Goal: Participate in discussion: Engage in conversation with other users on a specific topic

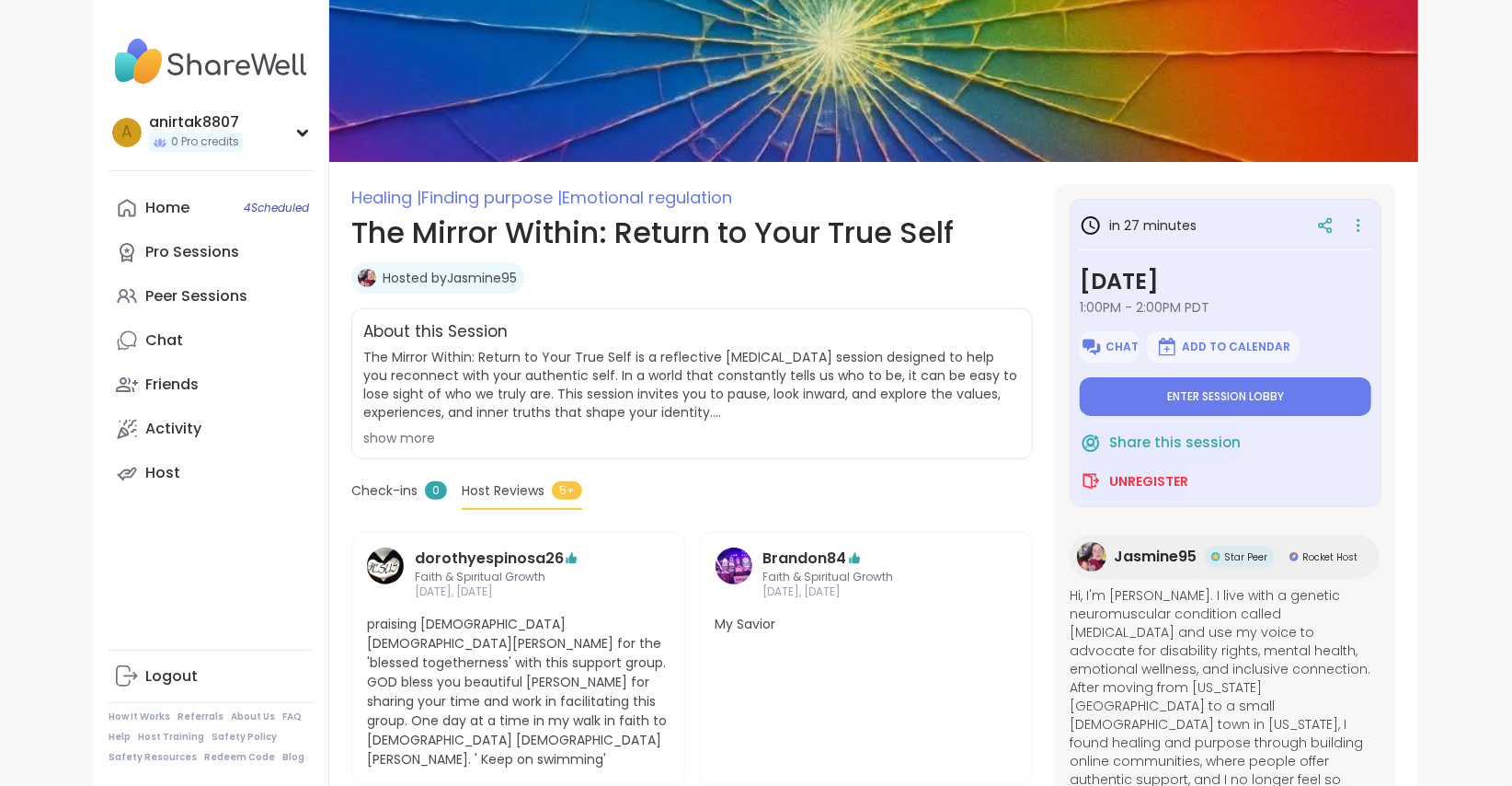
scroll to position [167, 0]
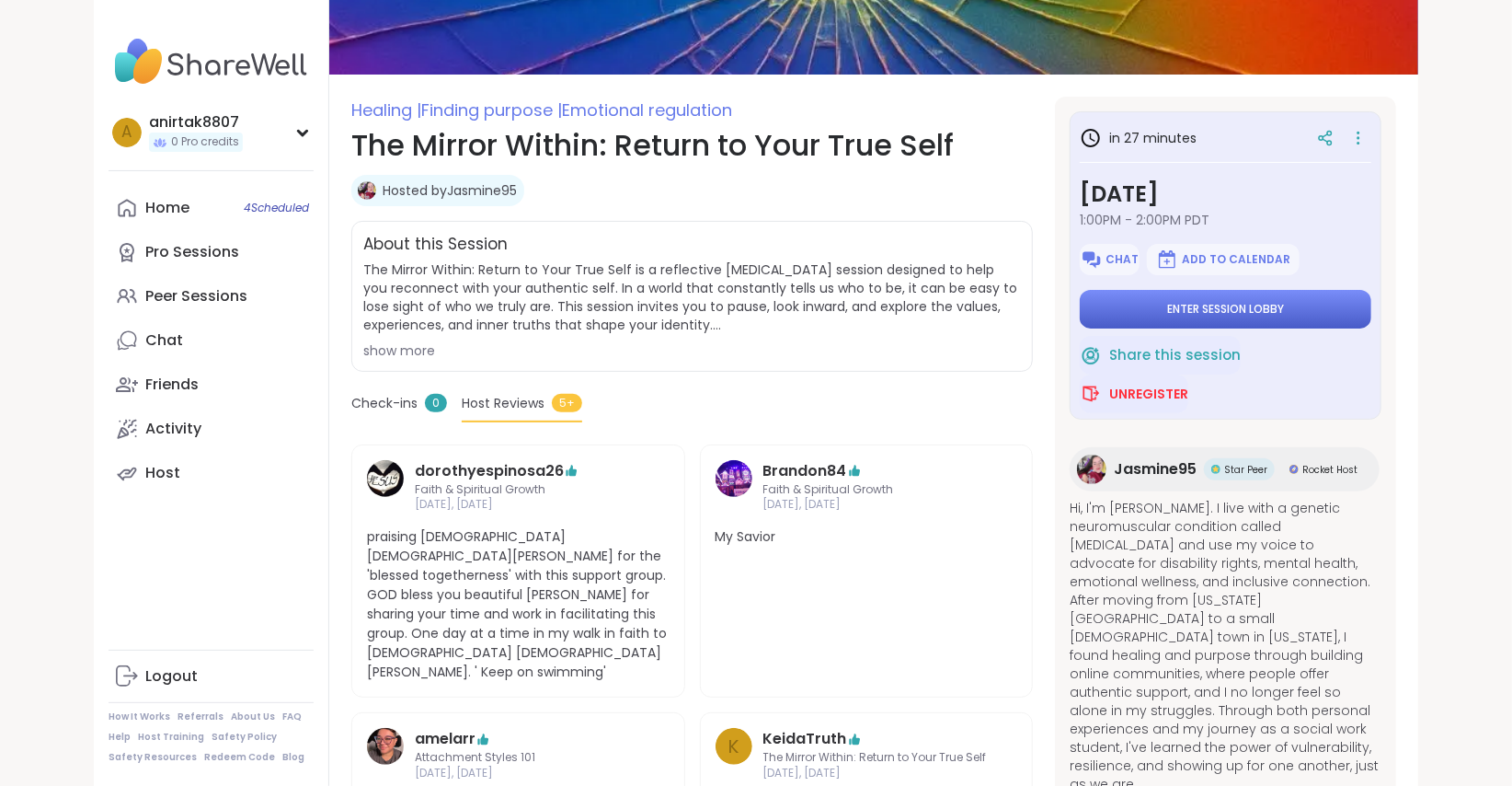
click at [1273, 317] on button "Enter session lobby" at bounding box center [1225, 309] width 292 height 38
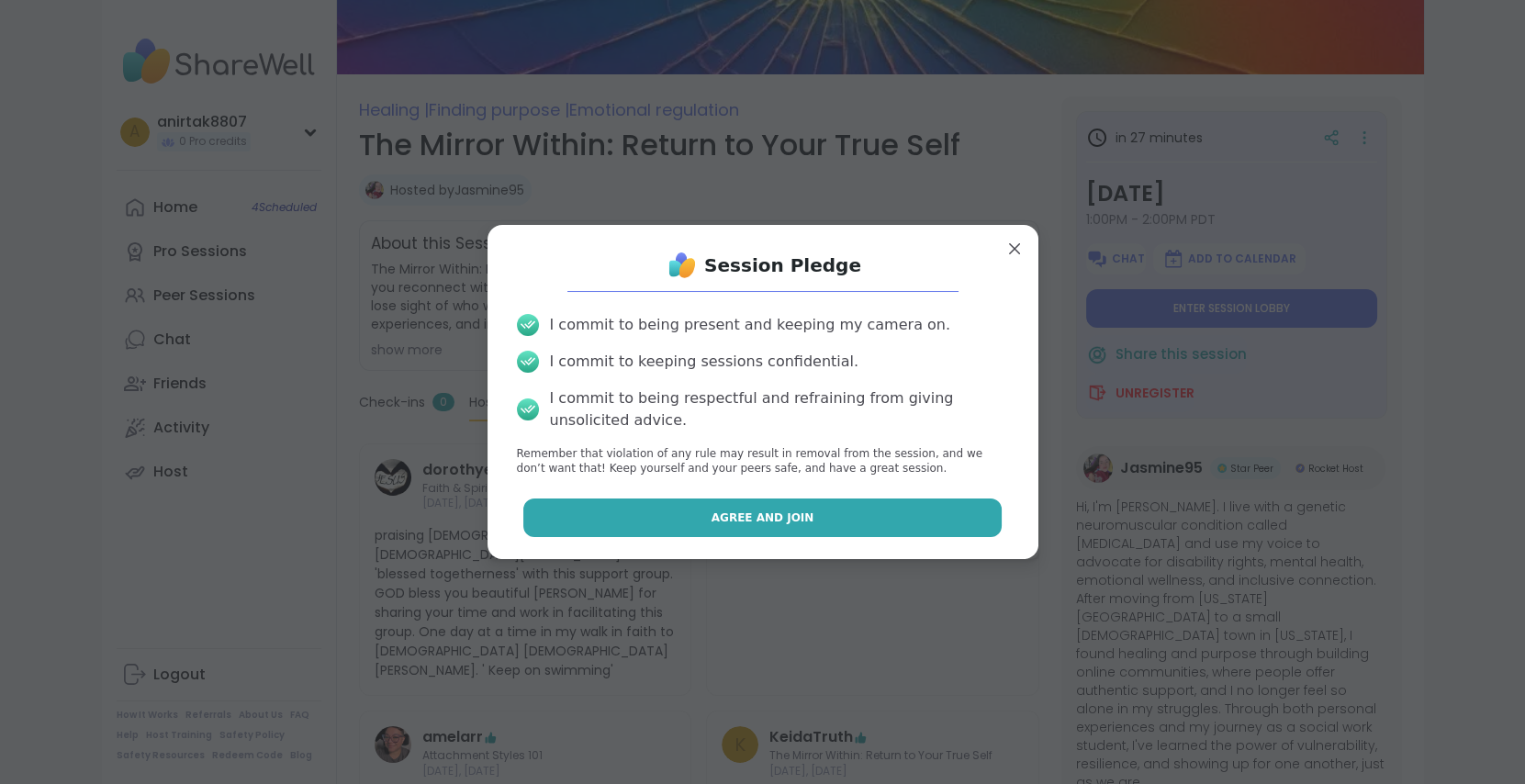
click at [733, 515] on span "Agree and Join" at bounding box center [763, 518] width 103 height 17
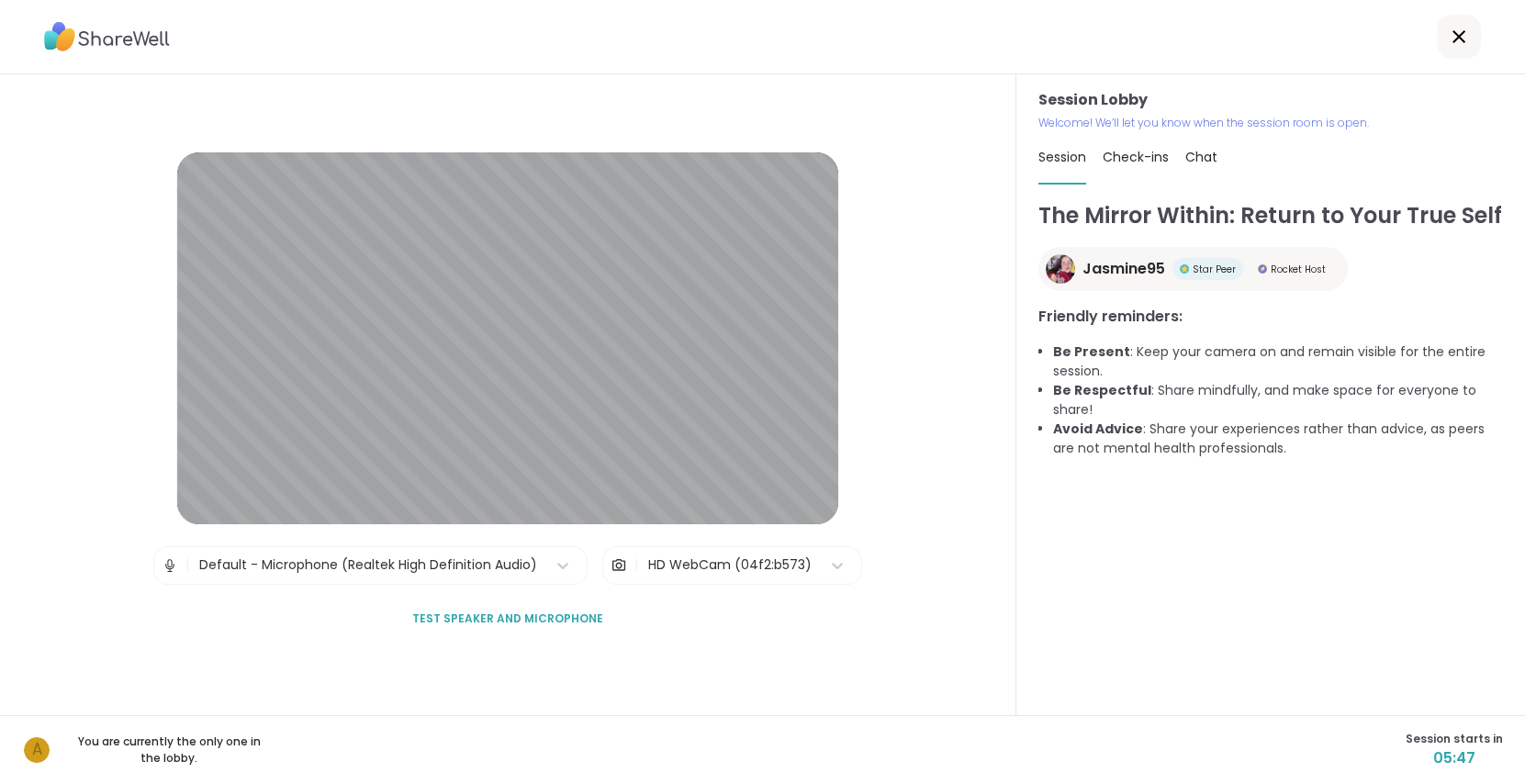
click at [1128, 156] on span "Check-ins" at bounding box center [1136, 157] width 66 height 19
type textarea "*"
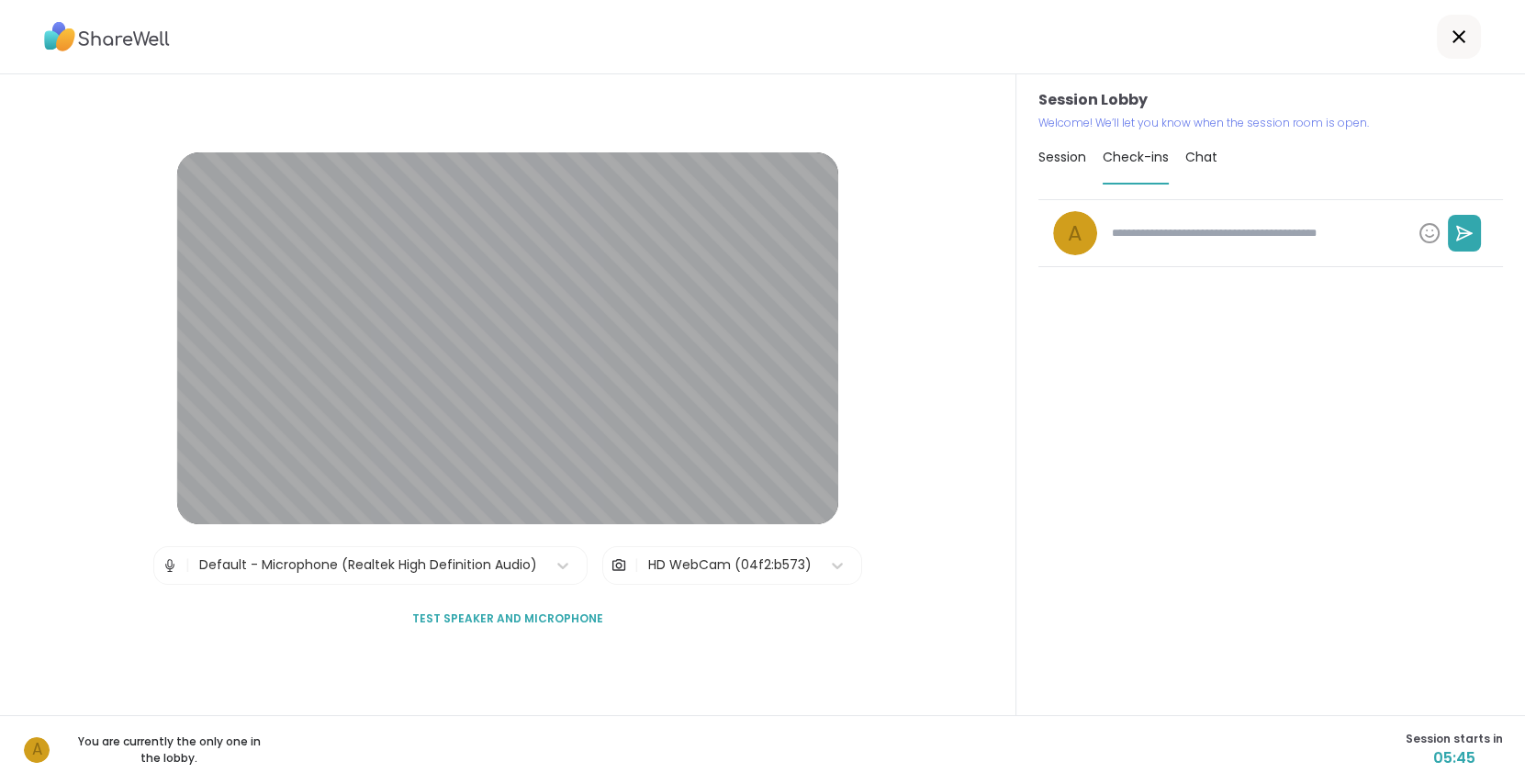
click at [1200, 150] on span "Chat" at bounding box center [1201, 157] width 32 height 19
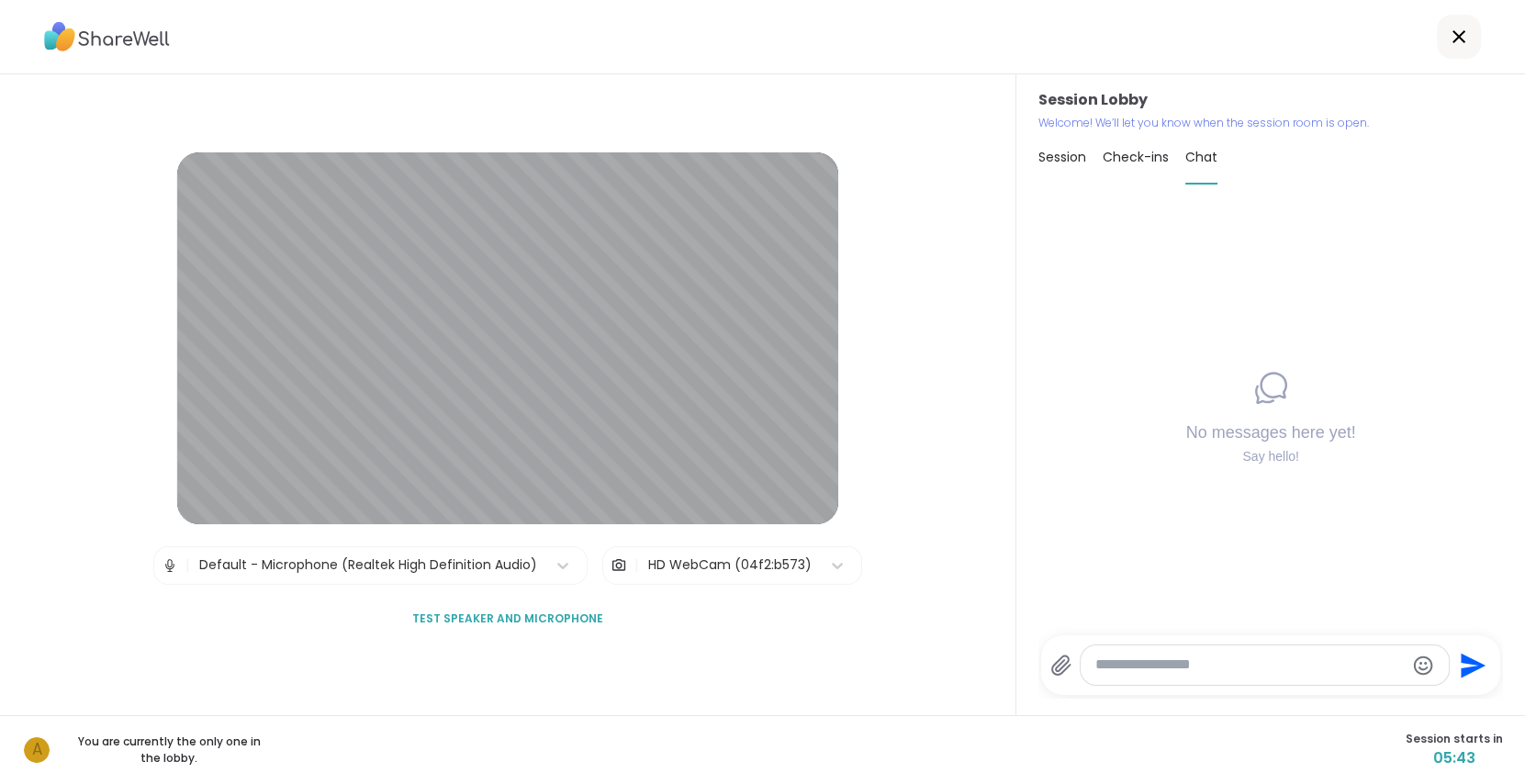
click at [1038, 153] on span "Session" at bounding box center [1062, 157] width 48 height 19
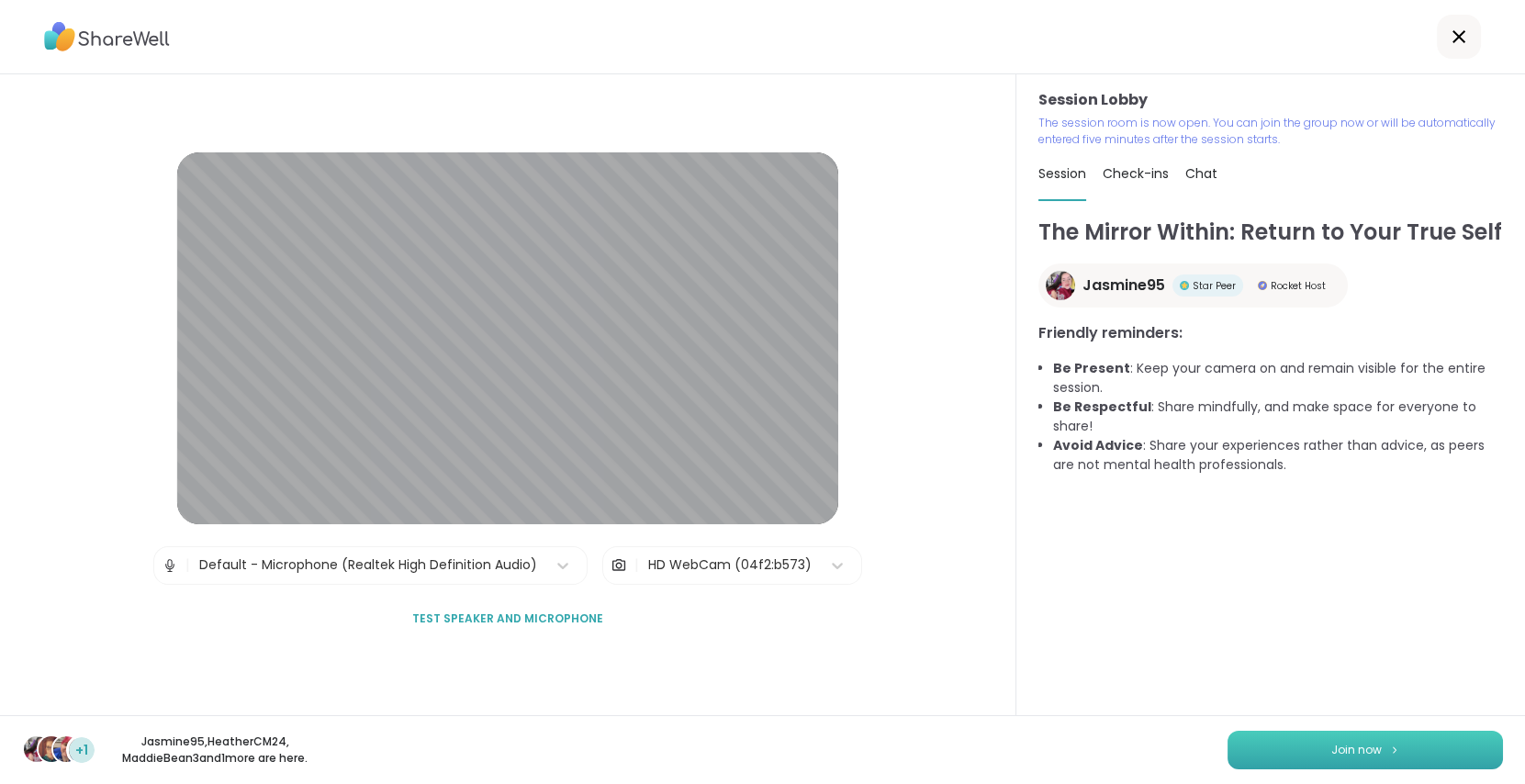
click at [1346, 749] on span "Join now" at bounding box center [1357, 750] width 51 height 17
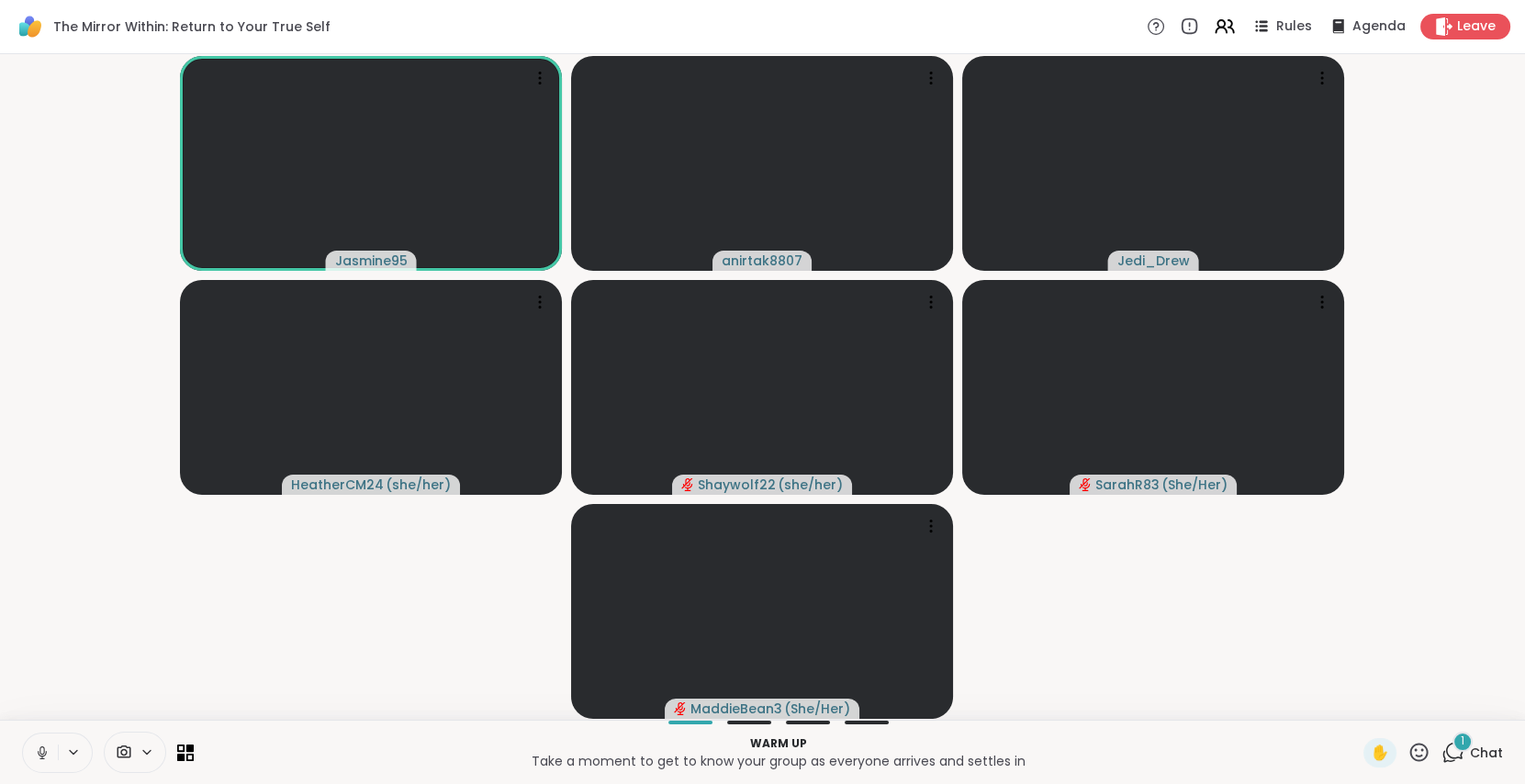
click at [39, 749] on icon at bounding box center [41, 750] width 5 height 8
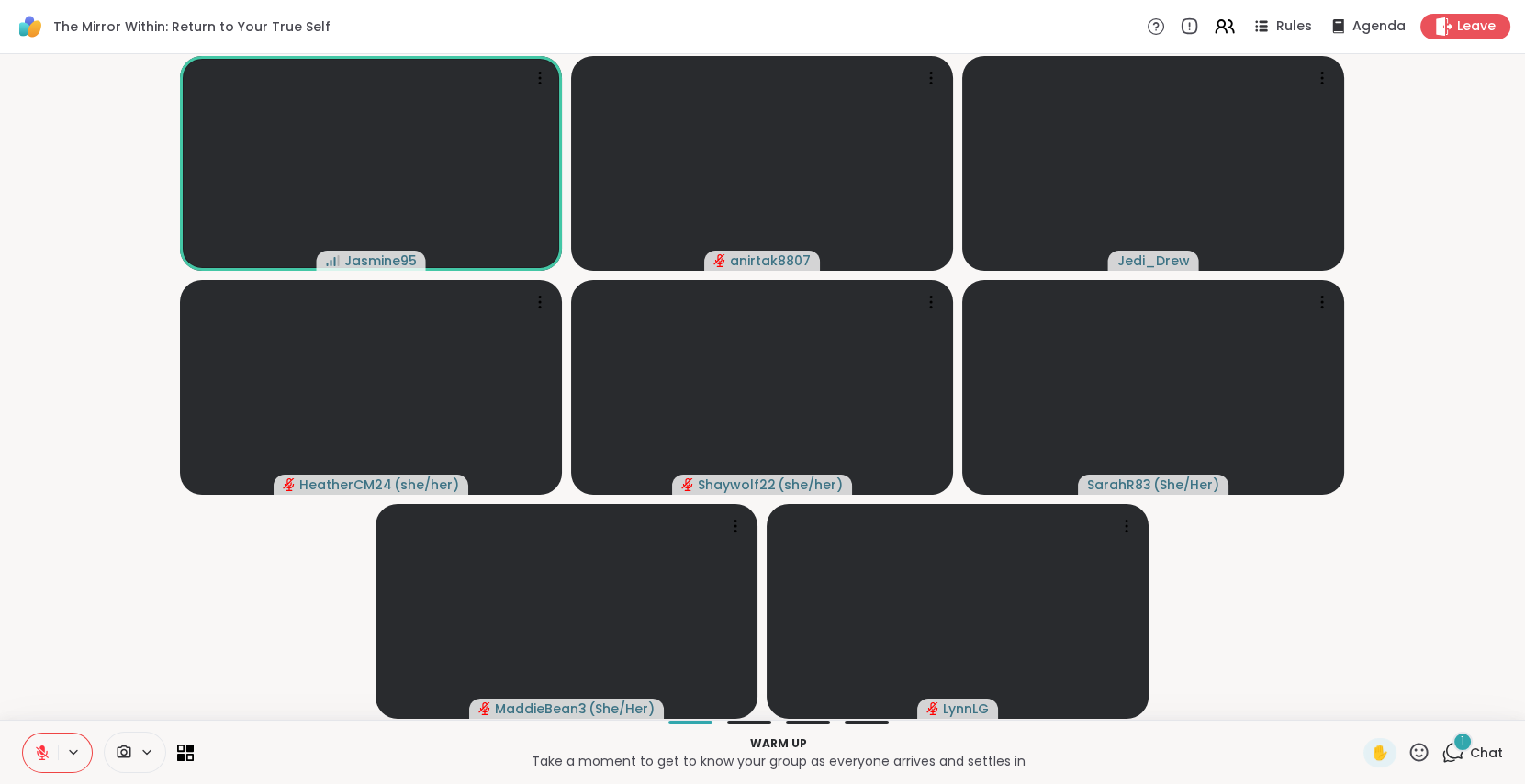
click at [1445, 760] on icon at bounding box center [1453, 752] width 23 height 23
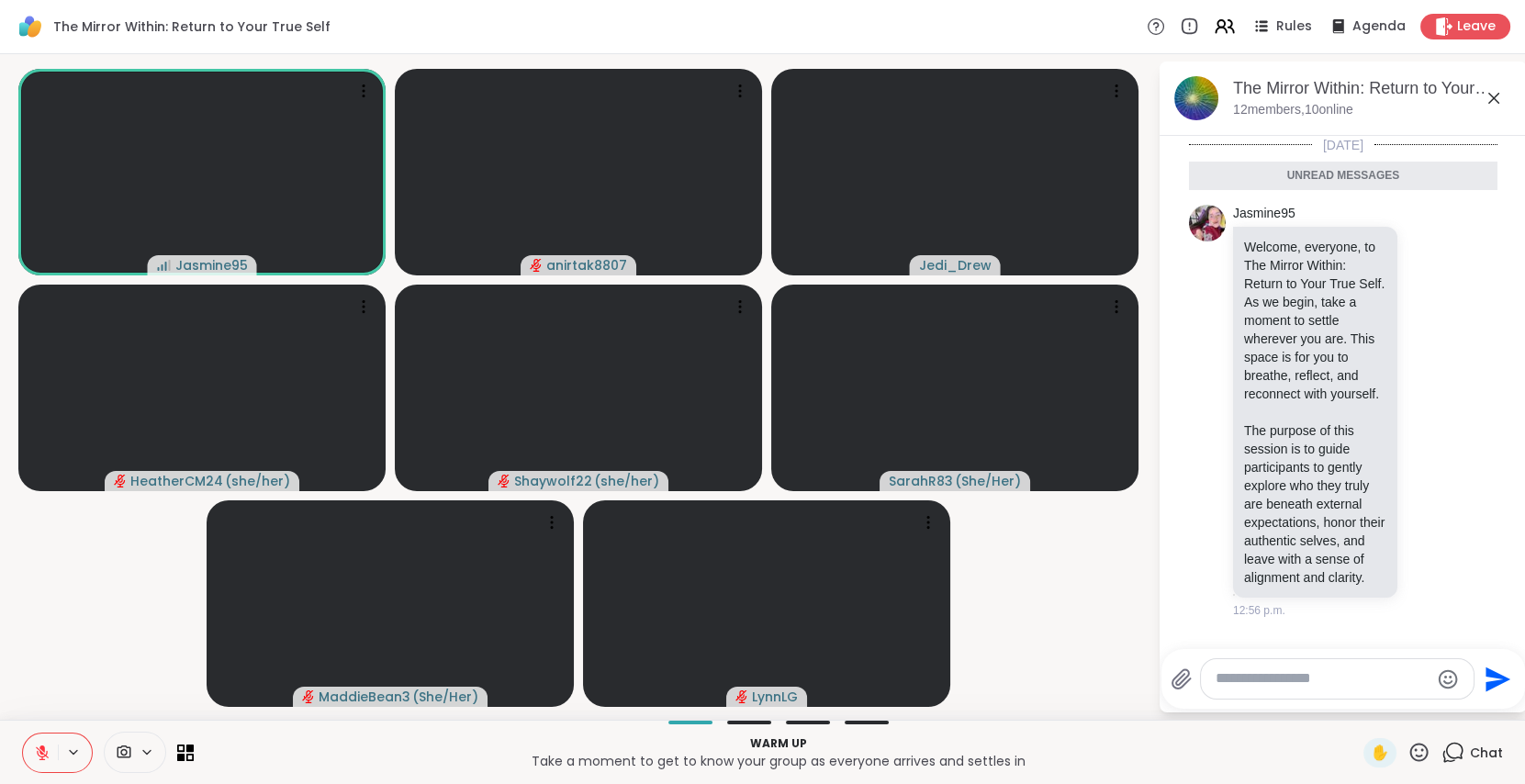
scroll to position [61, 0]
click at [1254, 684] on textarea "Type your message" at bounding box center [1322, 678] width 214 height 20
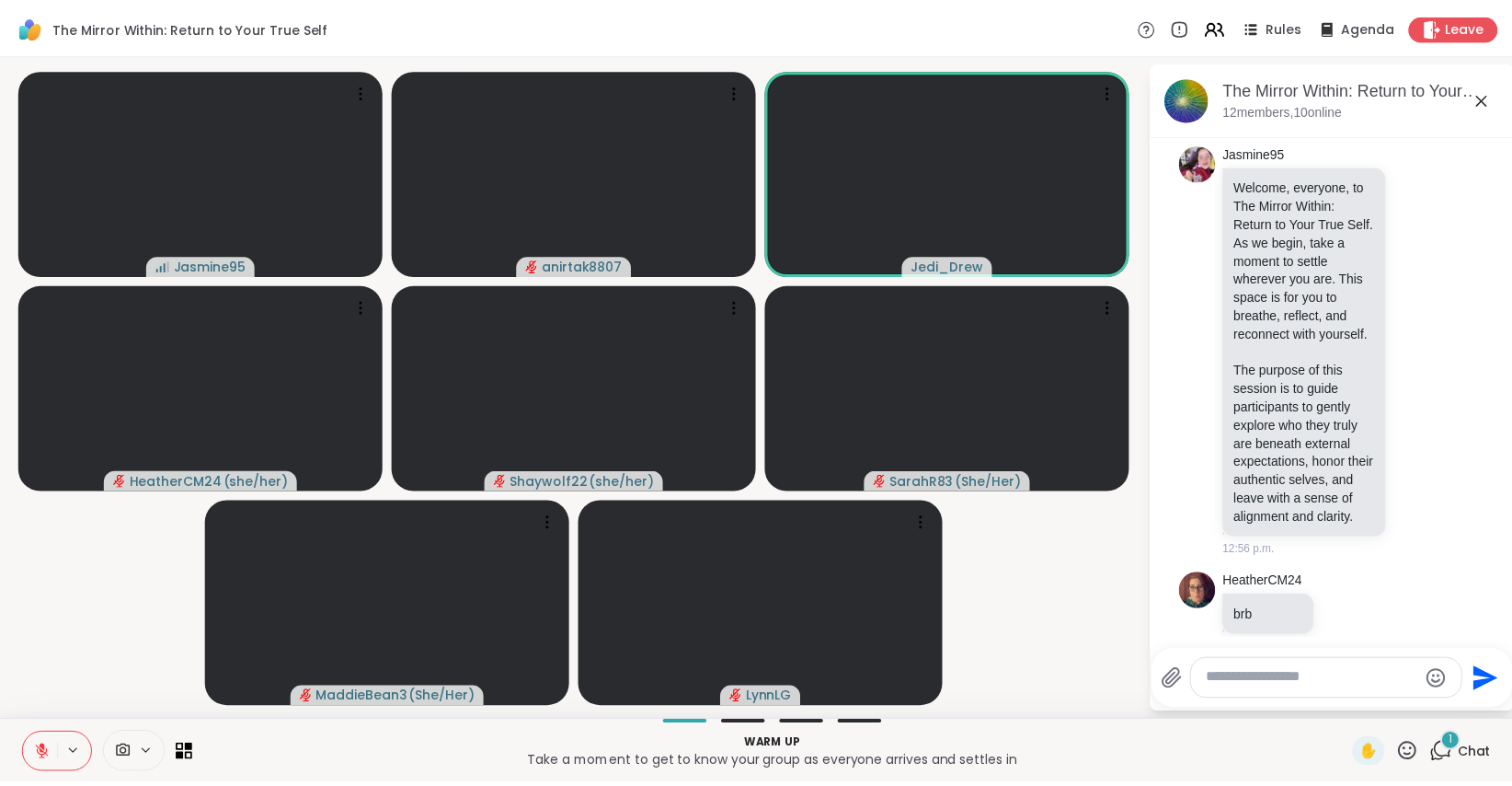
scroll to position [114, 0]
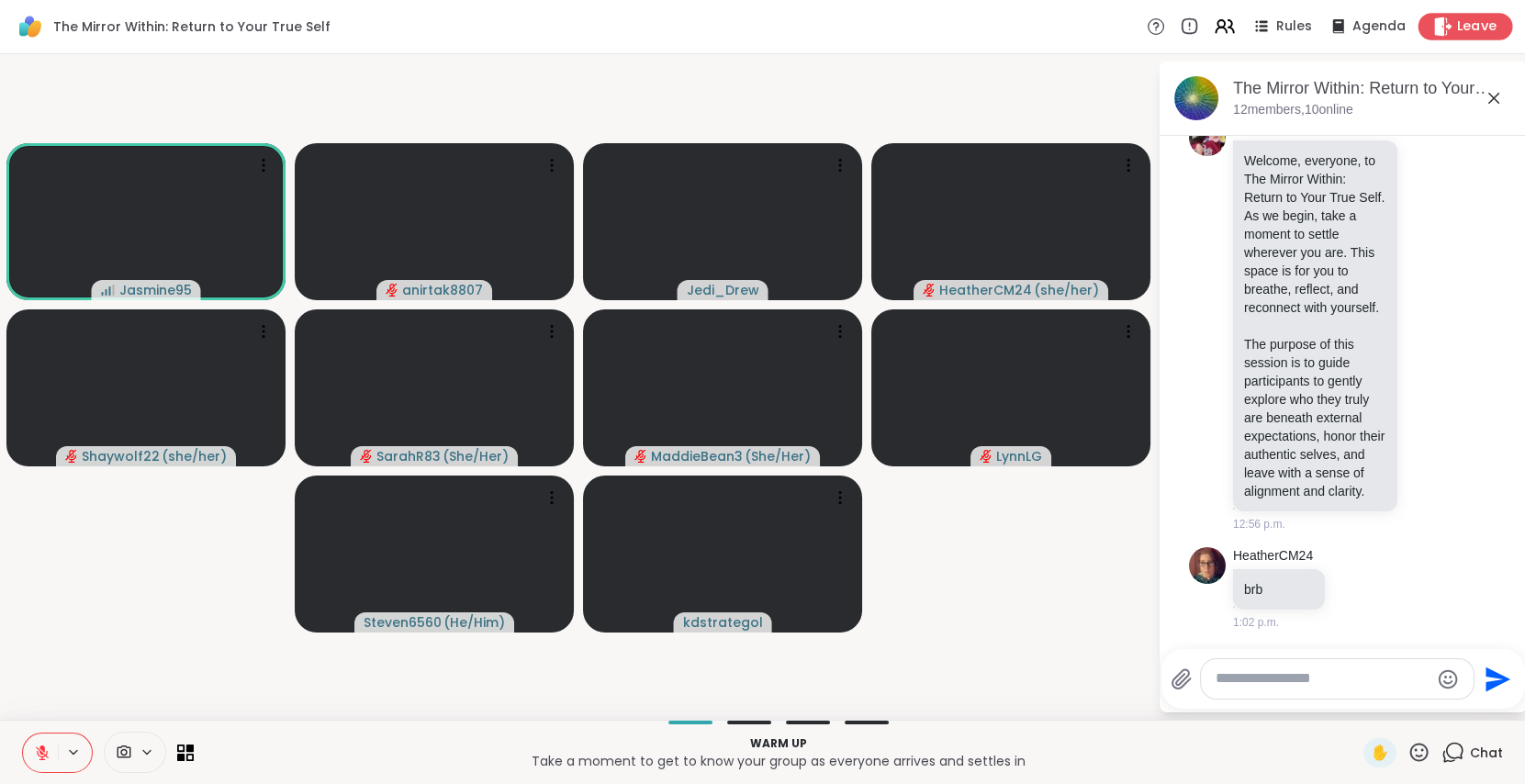
click at [1457, 25] on span "Leave" at bounding box center [1476, 27] width 40 height 20
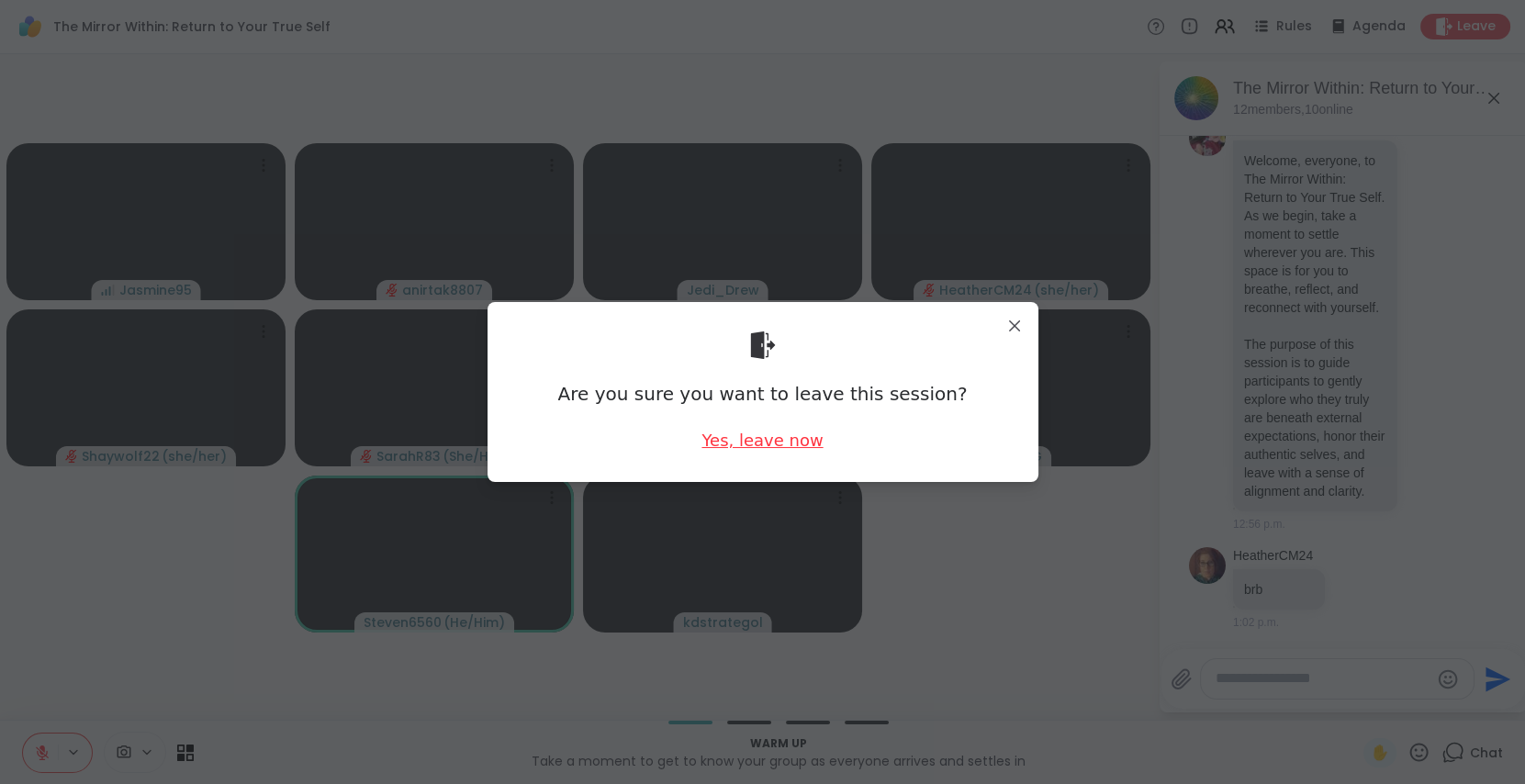
click at [749, 449] on div "Yes, leave now" at bounding box center [762, 440] width 122 height 23
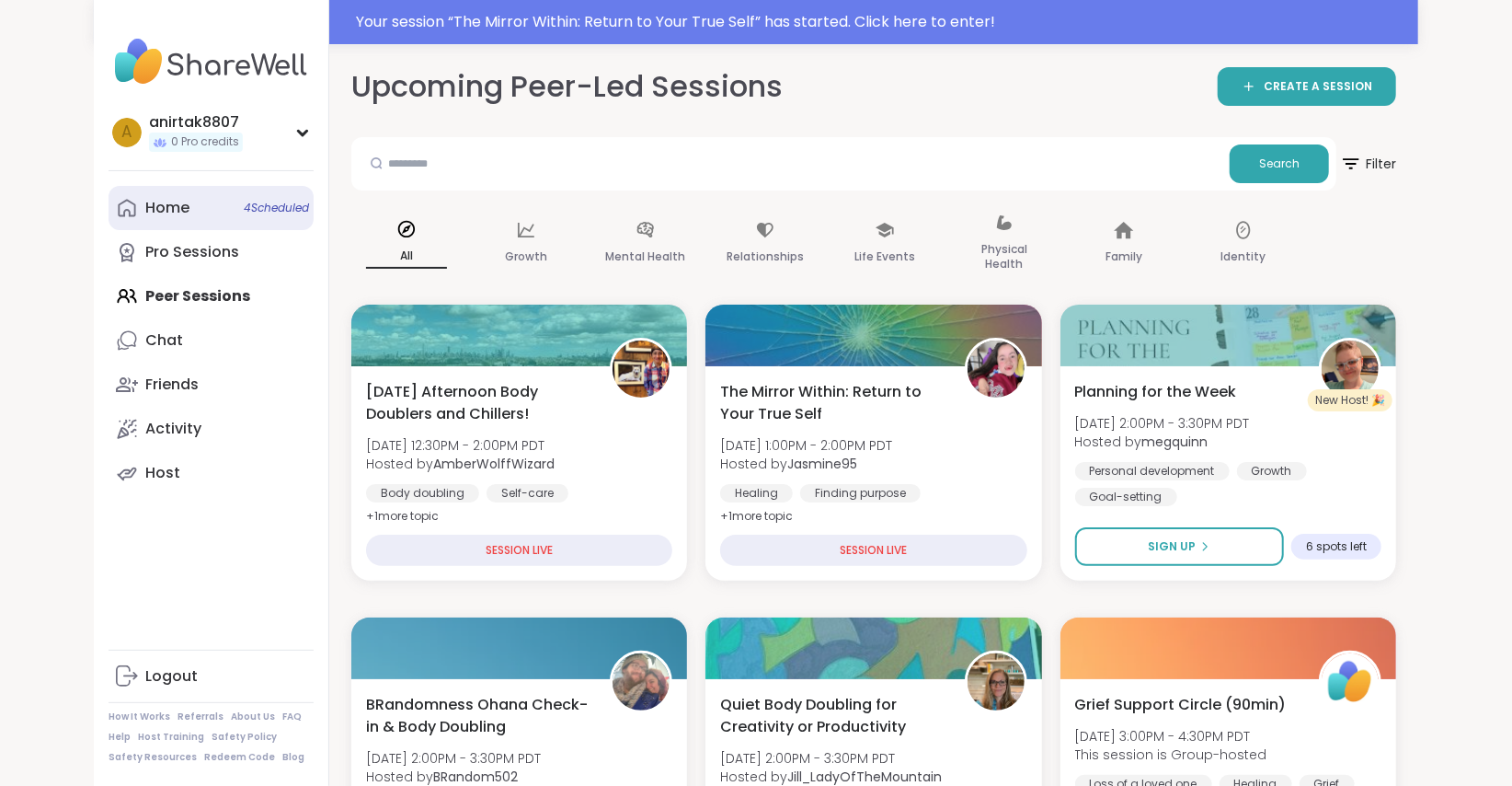
click at [171, 204] on div "Home 4 Scheduled" at bounding box center [167, 208] width 44 height 21
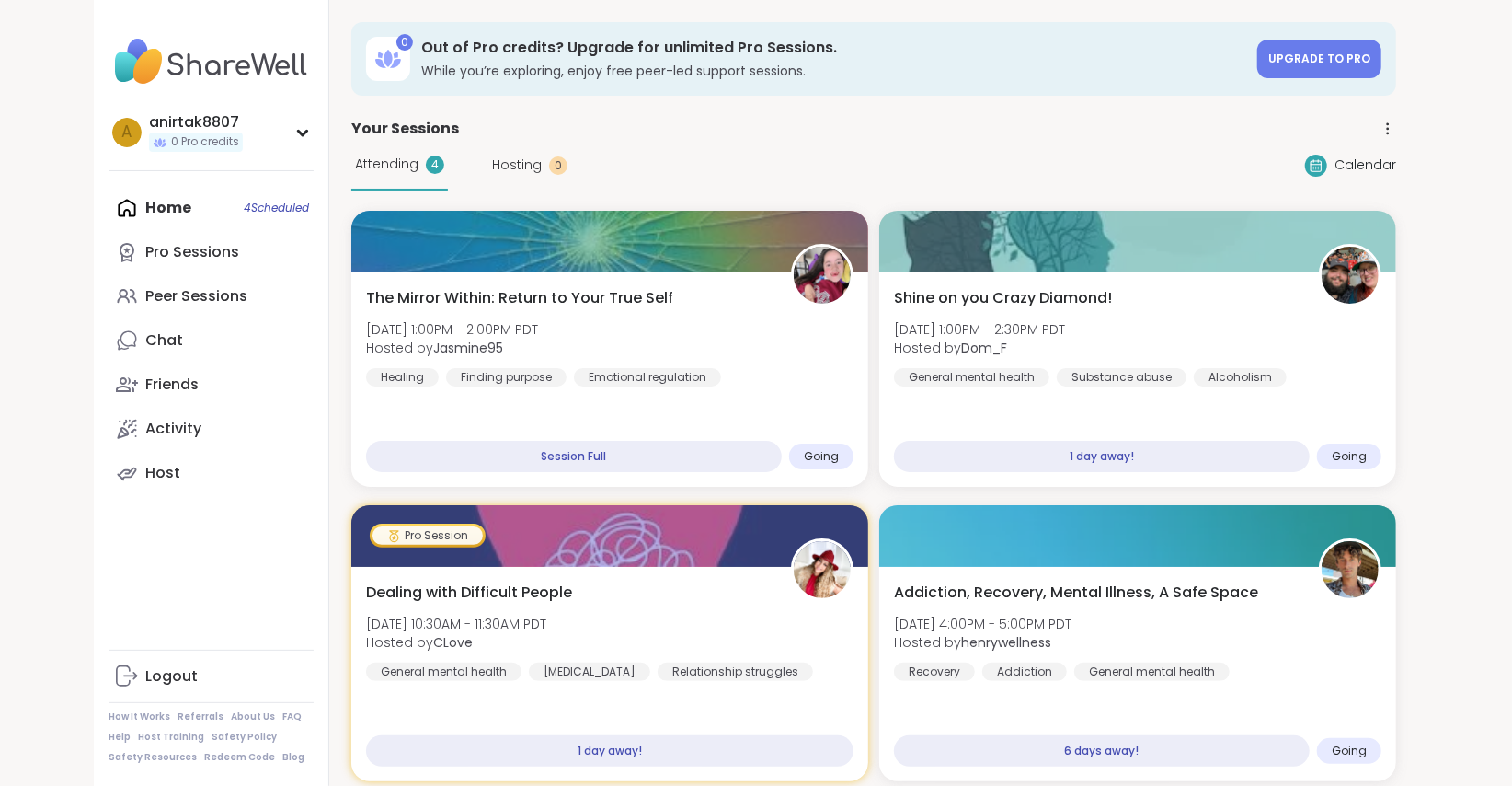
click at [159, 204] on div "Home 4 Scheduled Pro Sessions Peer Sessions Chat Friends Activity Host" at bounding box center [211, 340] width 205 height 310
click at [185, 261] on div "Pro Sessions" at bounding box center [192, 252] width 94 height 21
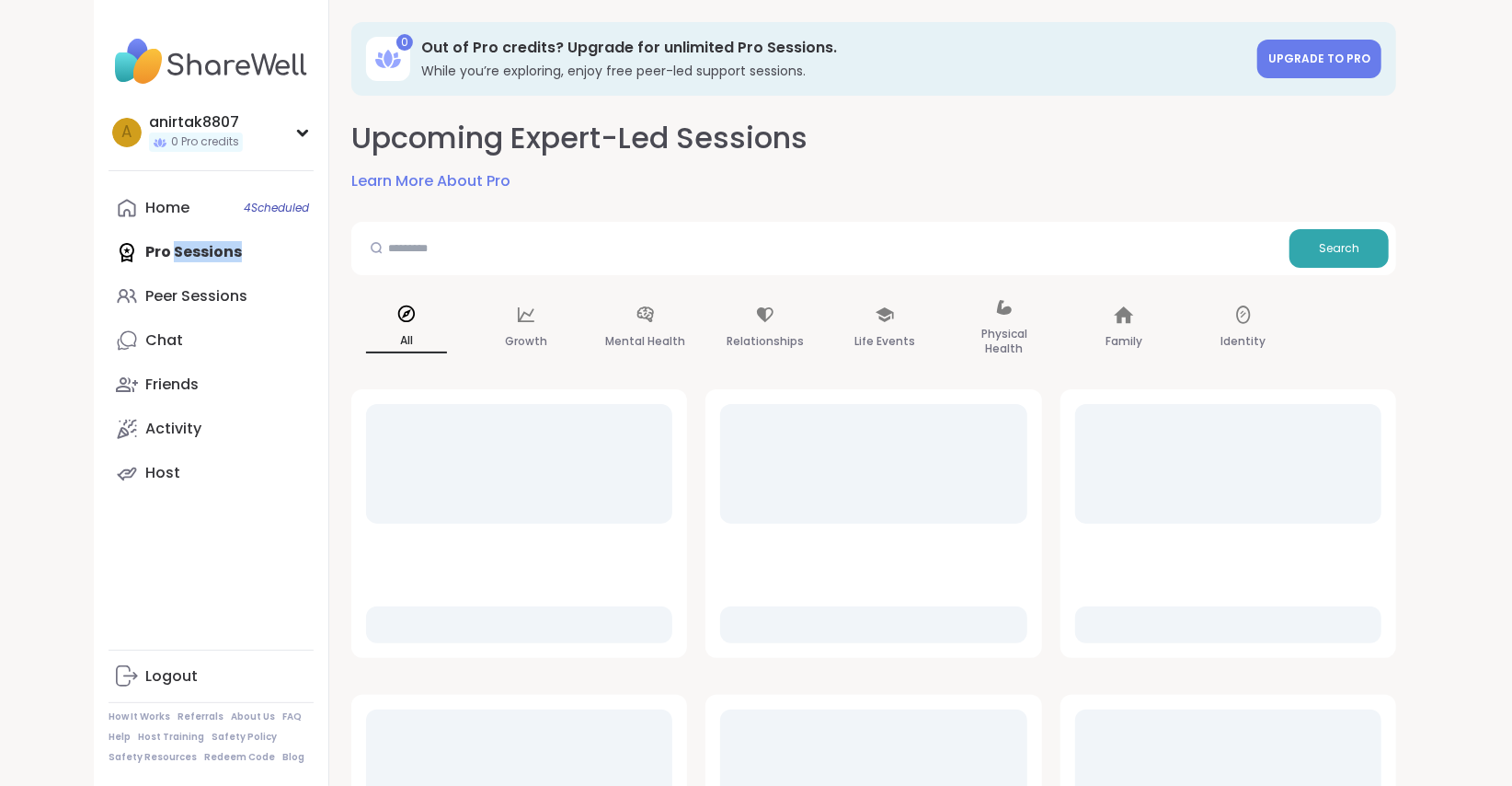
click at [185, 261] on div "Home 4 Scheduled Pro Sessions Peer Sessions Chat Friends Activity Host" at bounding box center [211, 340] width 205 height 310
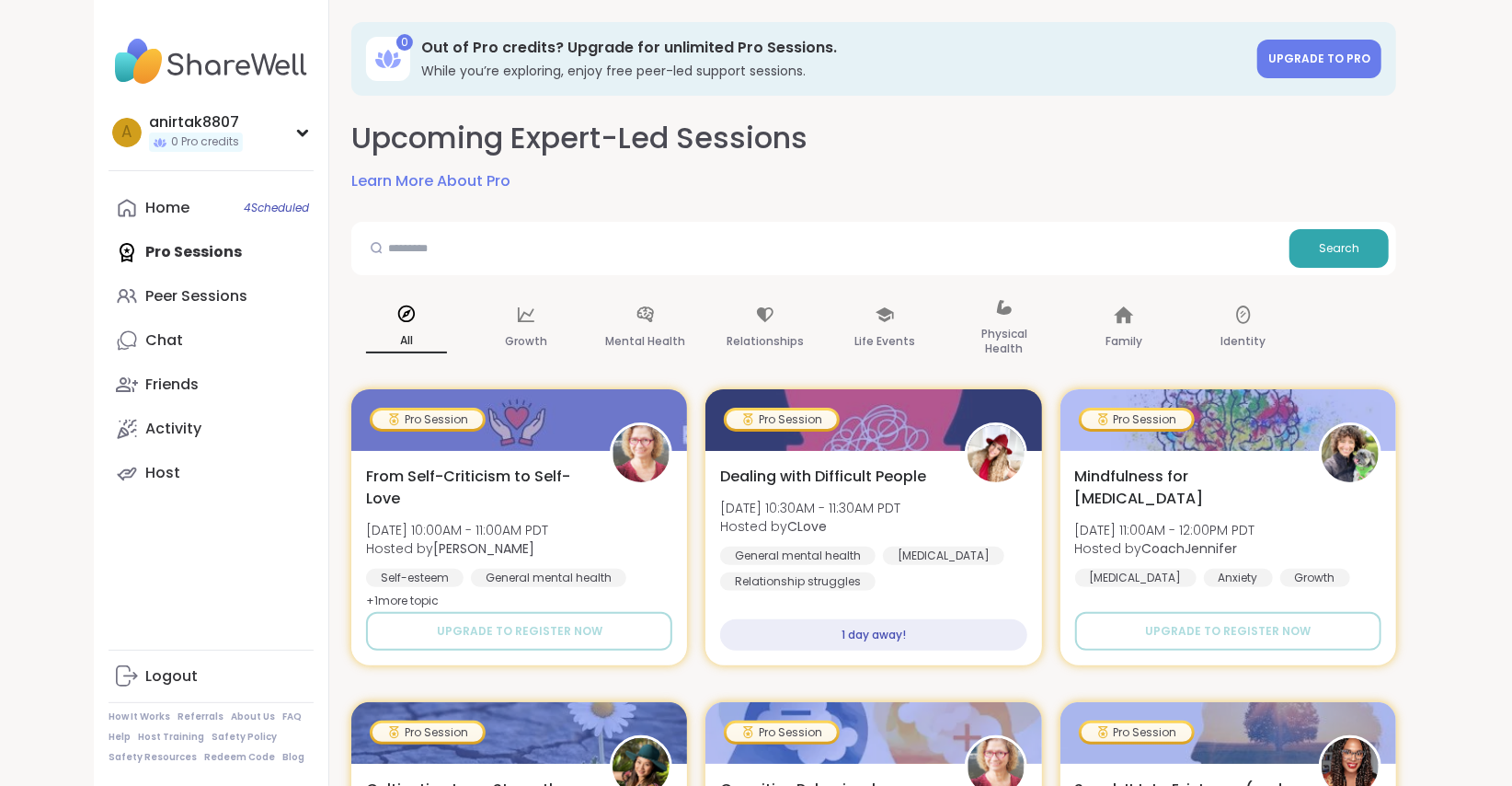
drag, startPoint x: 185, startPoint y: 261, endPoint x: 154, endPoint y: 247, distance: 34.0
click at [154, 247] on div "Home 4 Scheduled Pro Sessions Peer Sessions Chat Friends Activity Host" at bounding box center [211, 340] width 205 height 310
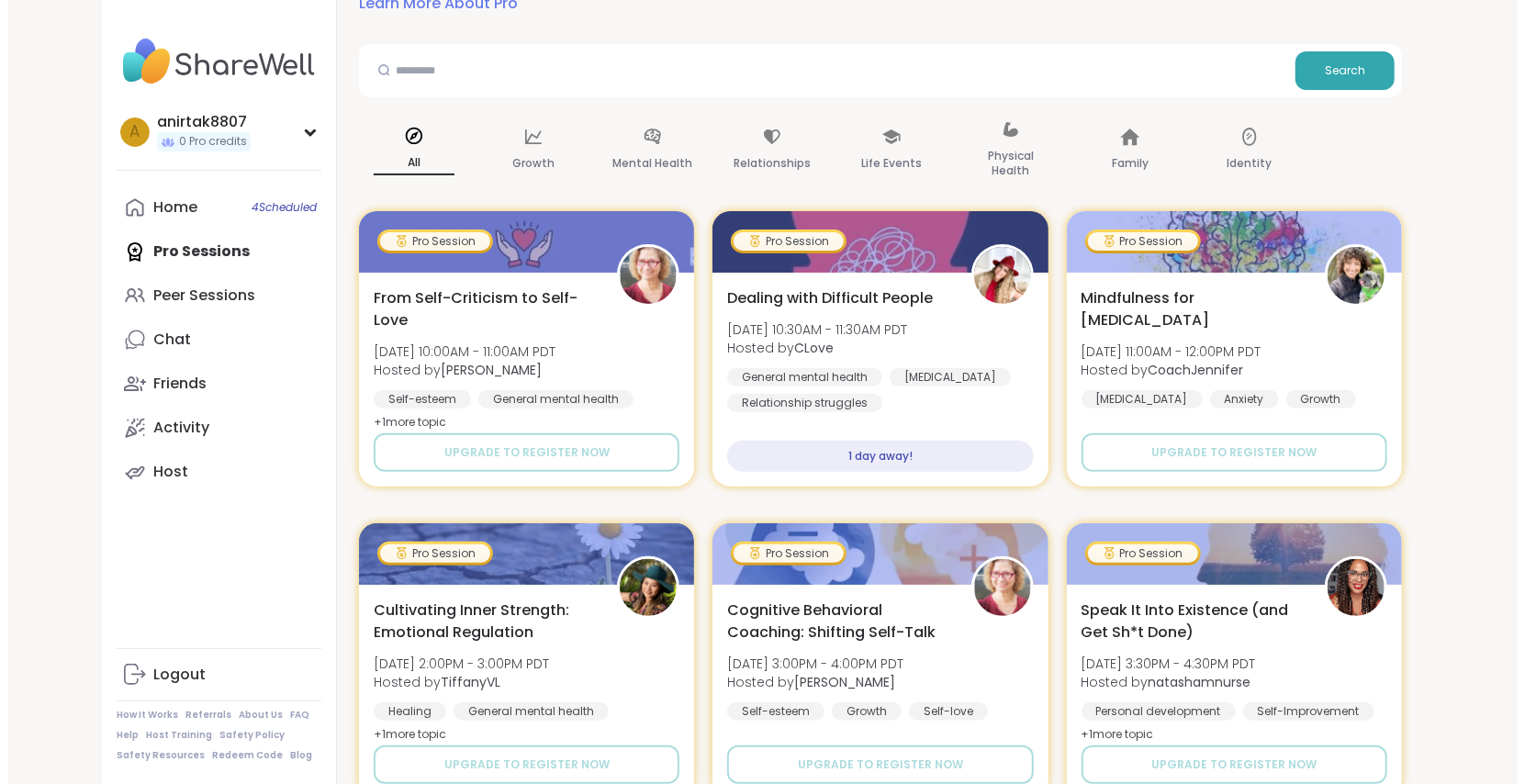
scroll to position [176, 0]
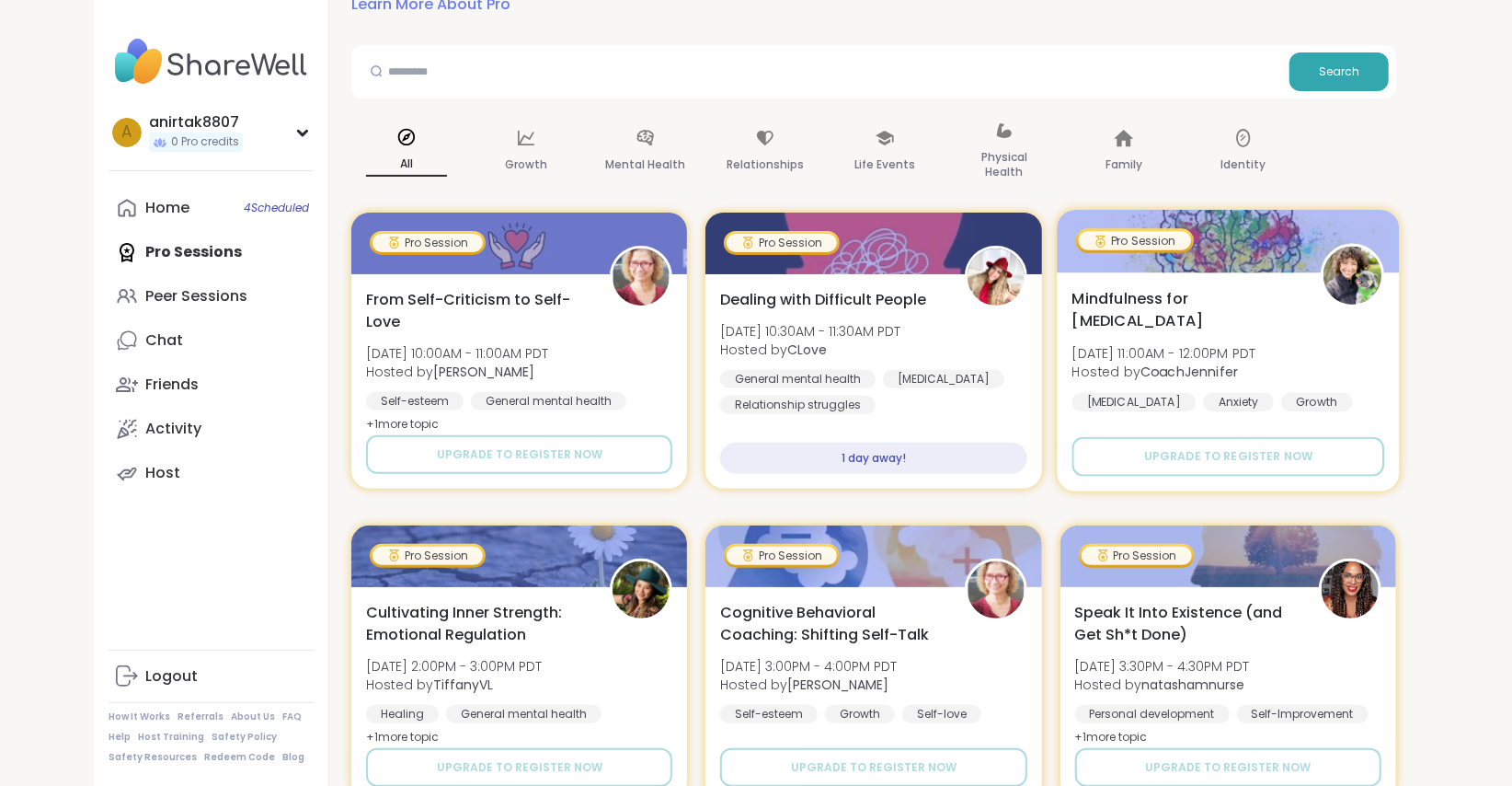
click at [1359, 376] on div "Mindfulness for [MEDICAL_DATA] [DATE] 11:00AM - 12:00PM PDT Hosted by CoachJenn…" at bounding box center [1228, 349] width 313 height 124
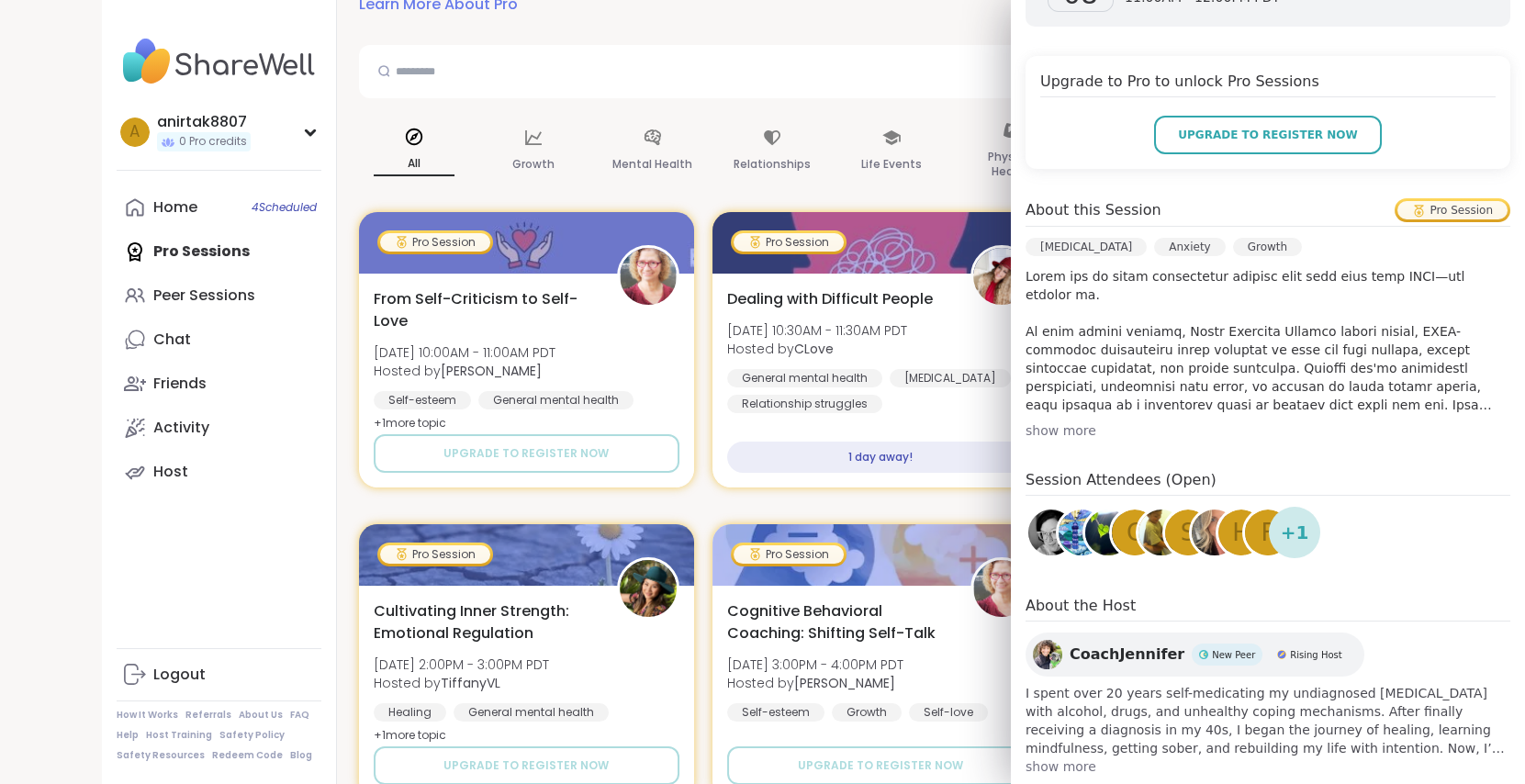
scroll to position [363, 0]
click at [1047, 760] on span "show more" at bounding box center [1268, 769] width 485 height 19
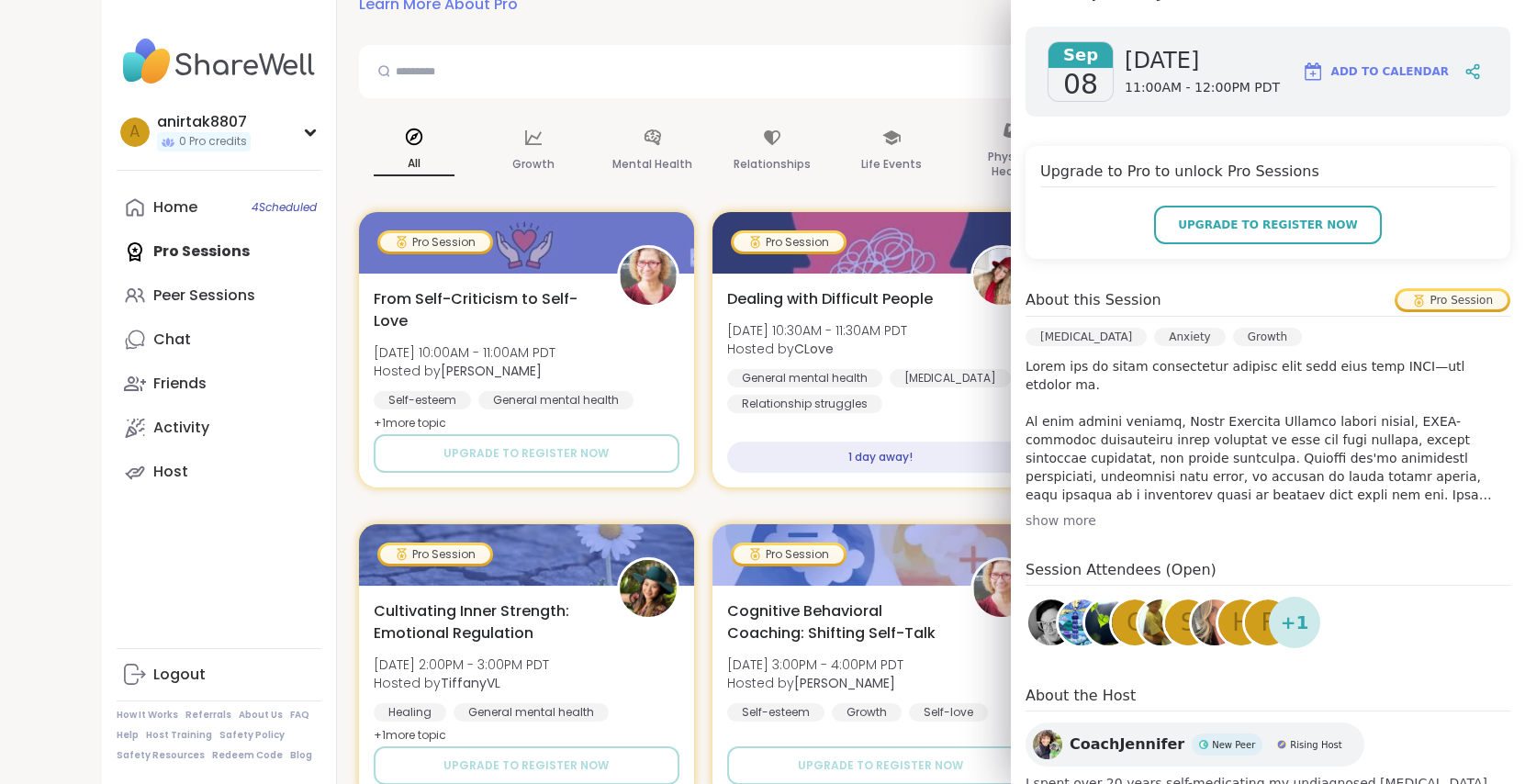
scroll to position [233, 0]
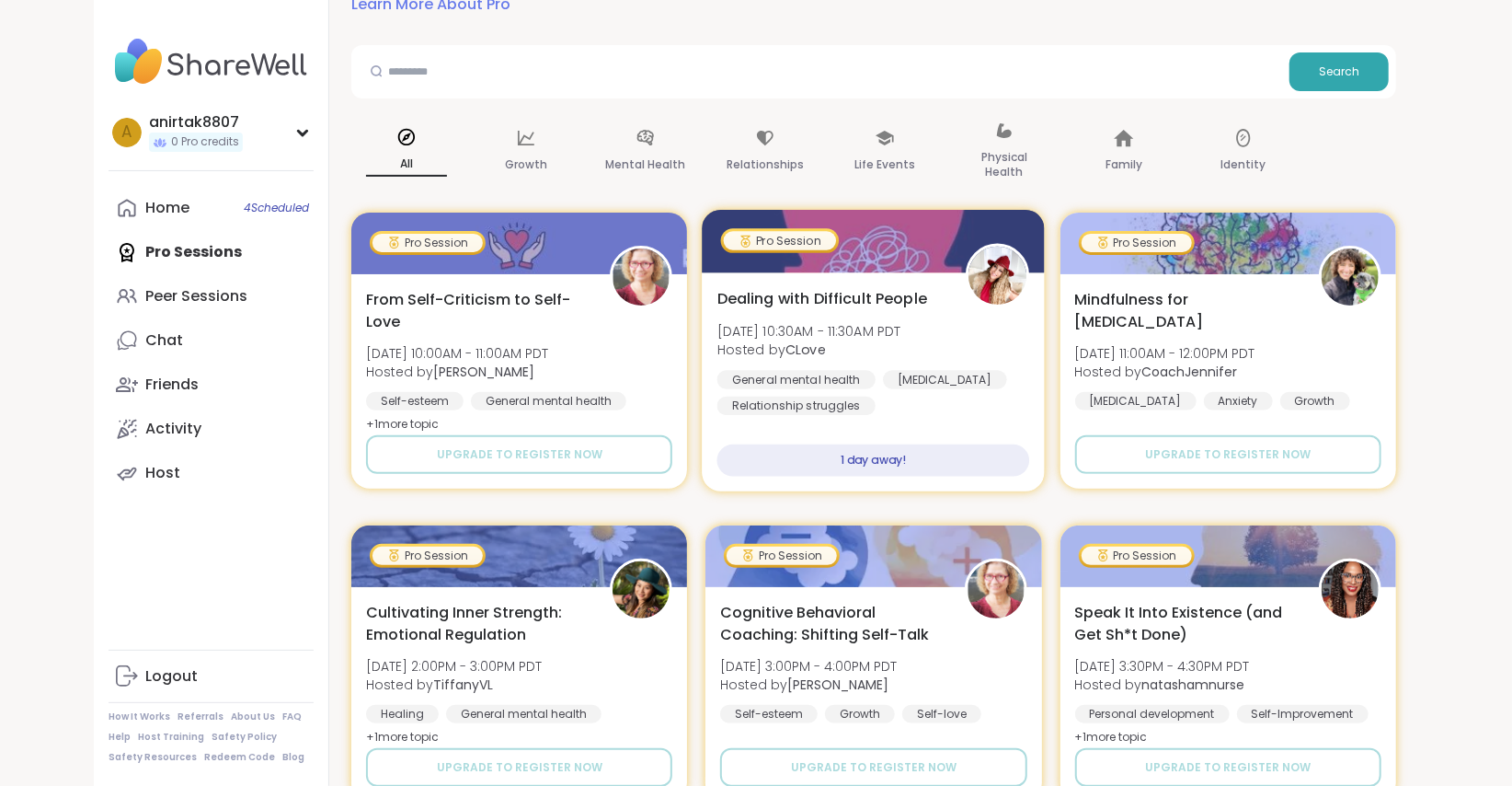
click at [905, 476] on div "Dealing with Difficult People [DATE] 10:30AM - 11:30AM PDT Hosted by CLove Gene…" at bounding box center [875, 382] width 343 height 219
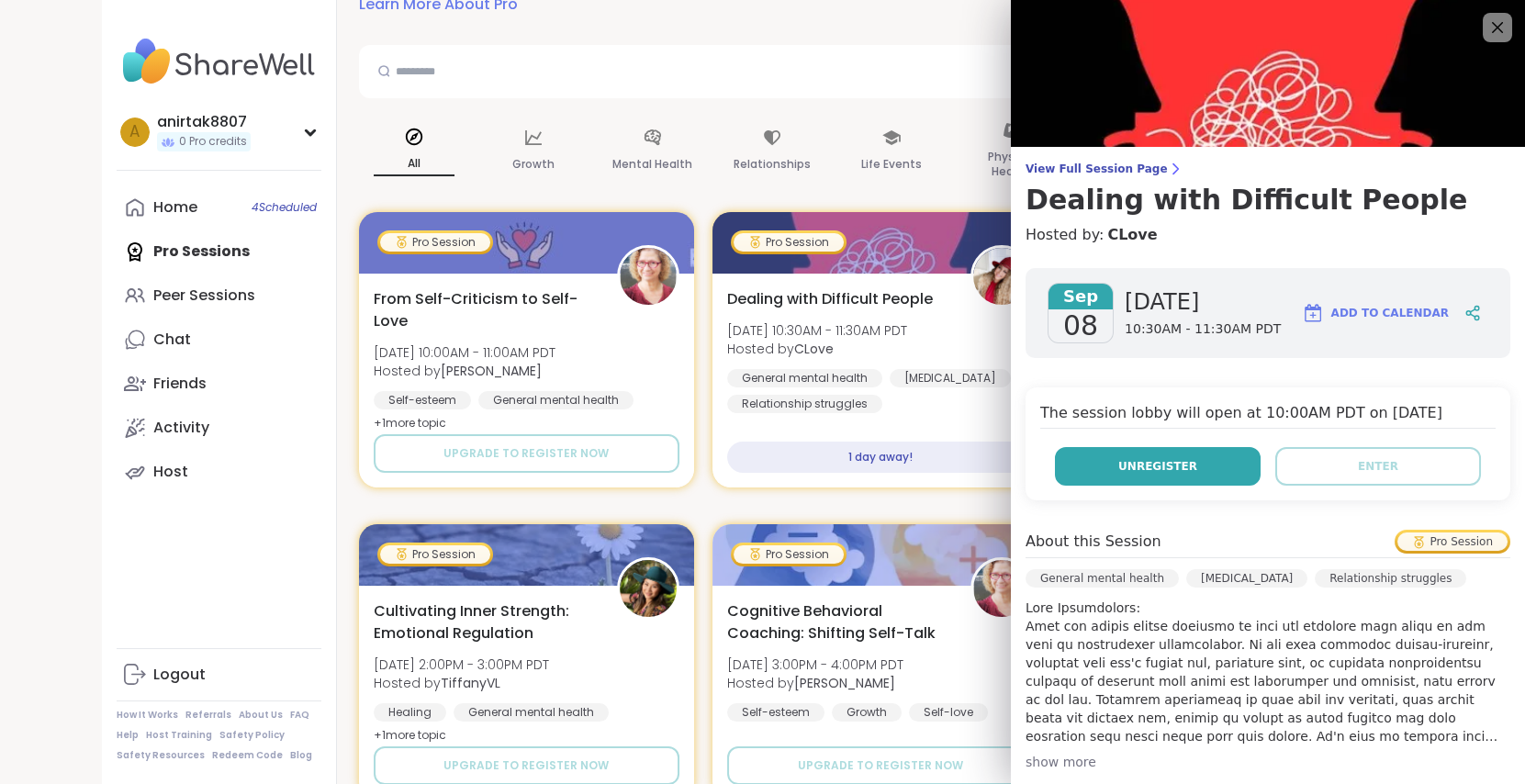
click at [1071, 468] on button "Unregister" at bounding box center [1158, 466] width 206 height 38
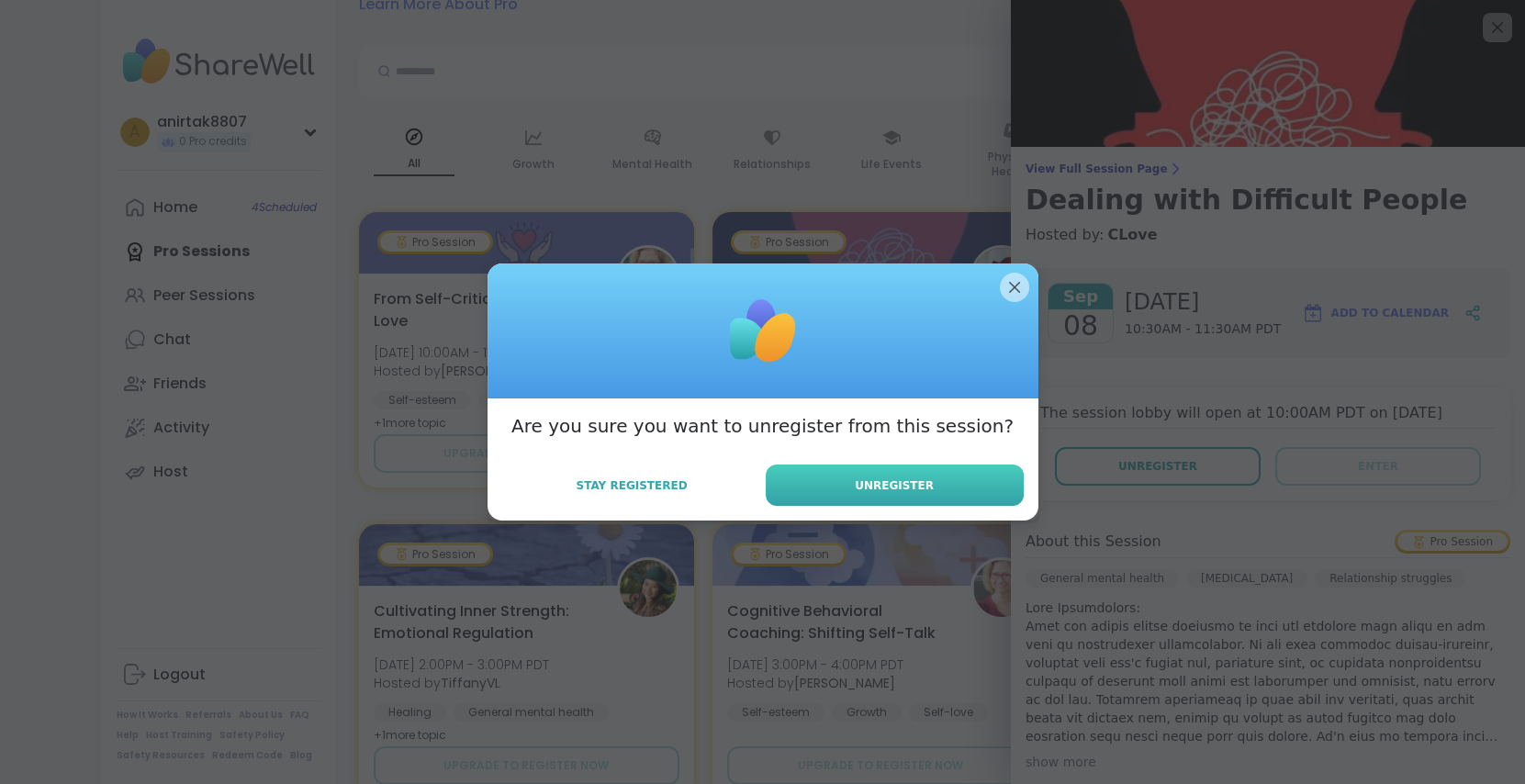
click at [951, 495] on button "Unregister" at bounding box center [894, 486] width 258 height 41
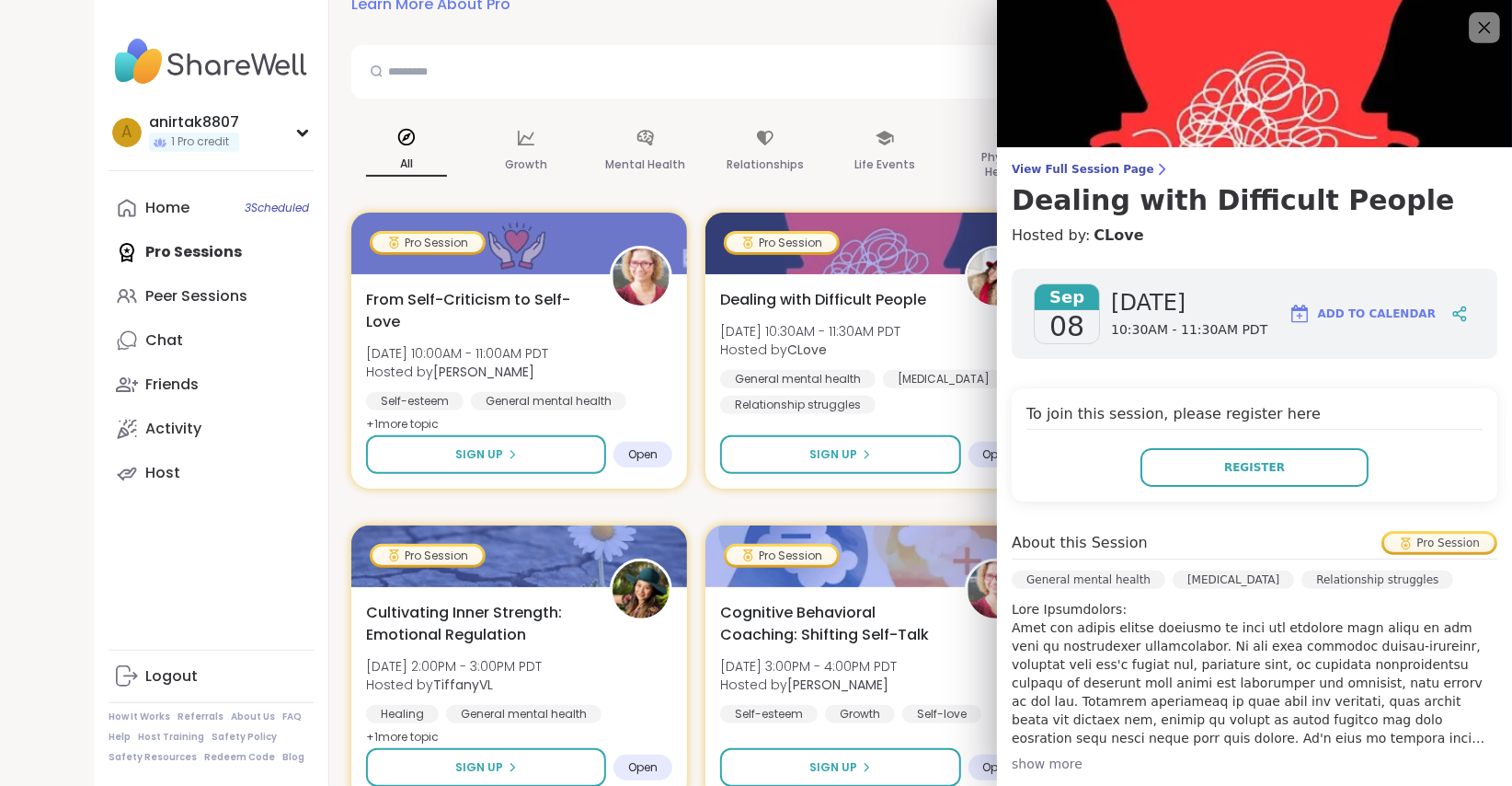
click at [1475, 32] on icon at bounding box center [1484, 27] width 23 height 23
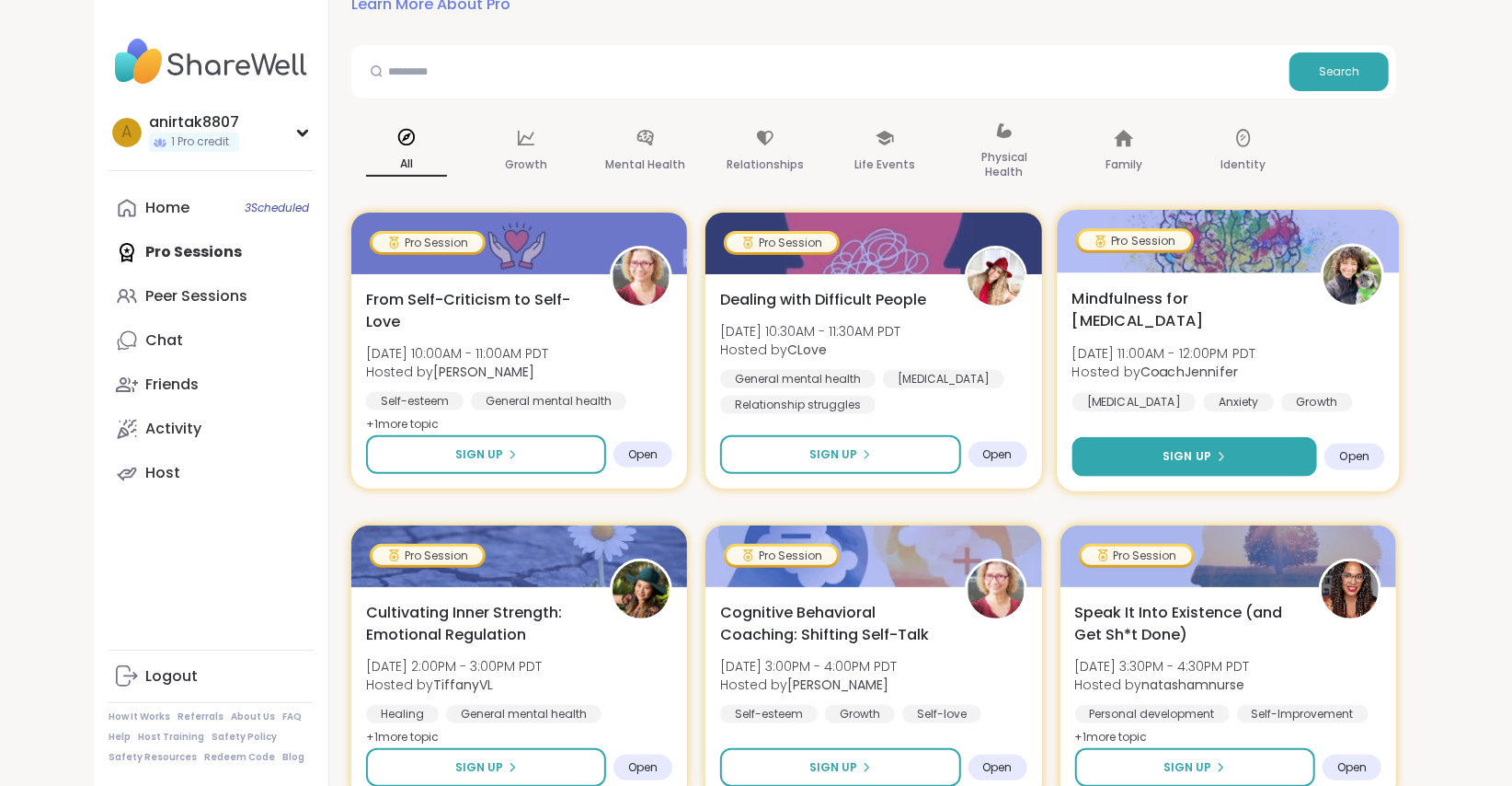
click at [1199, 456] on span "Sign Up" at bounding box center [1187, 457] width 49 height 17
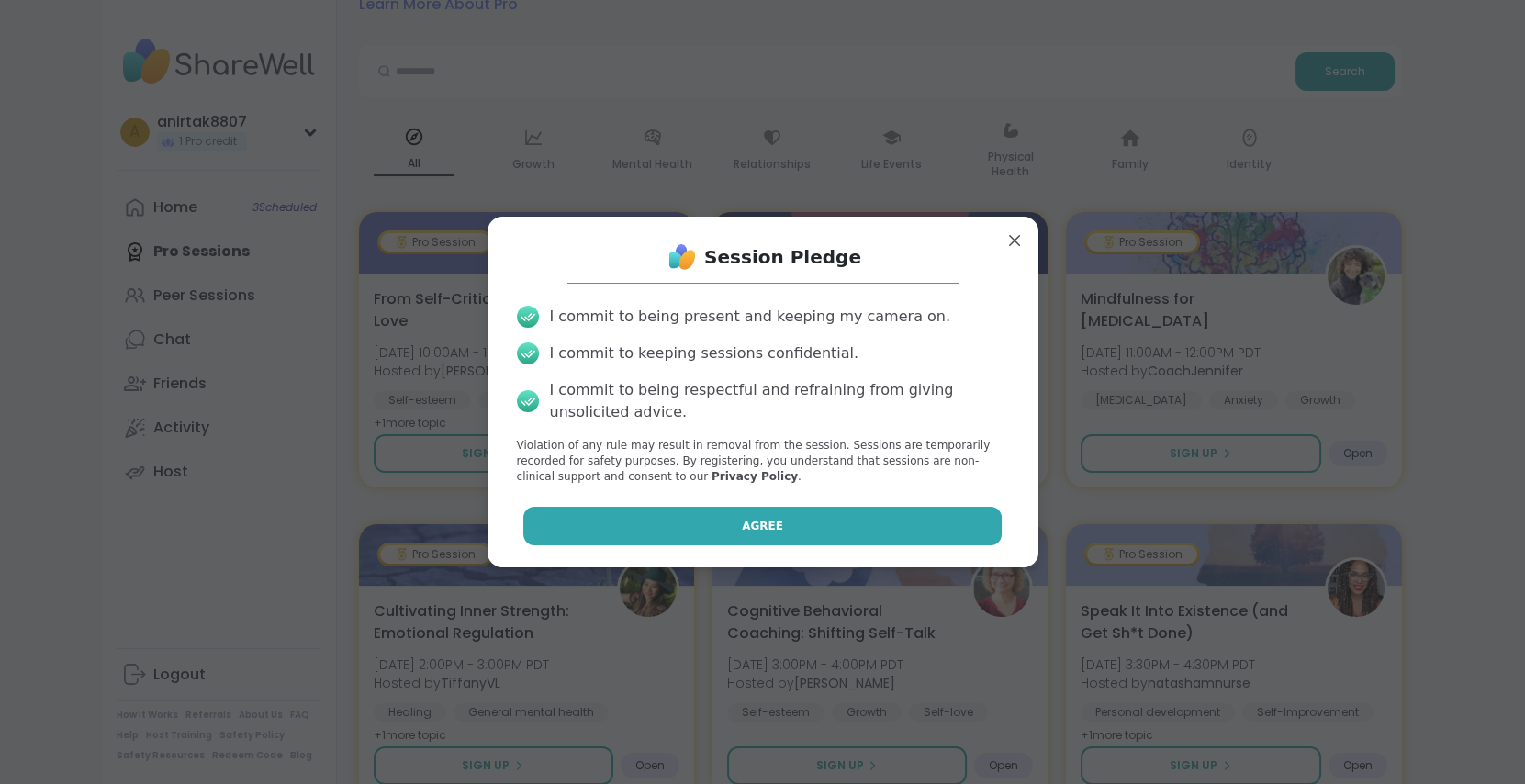
click at [695, 517] on button "Agree" at bounding box center [762, 526] width 478 height 38
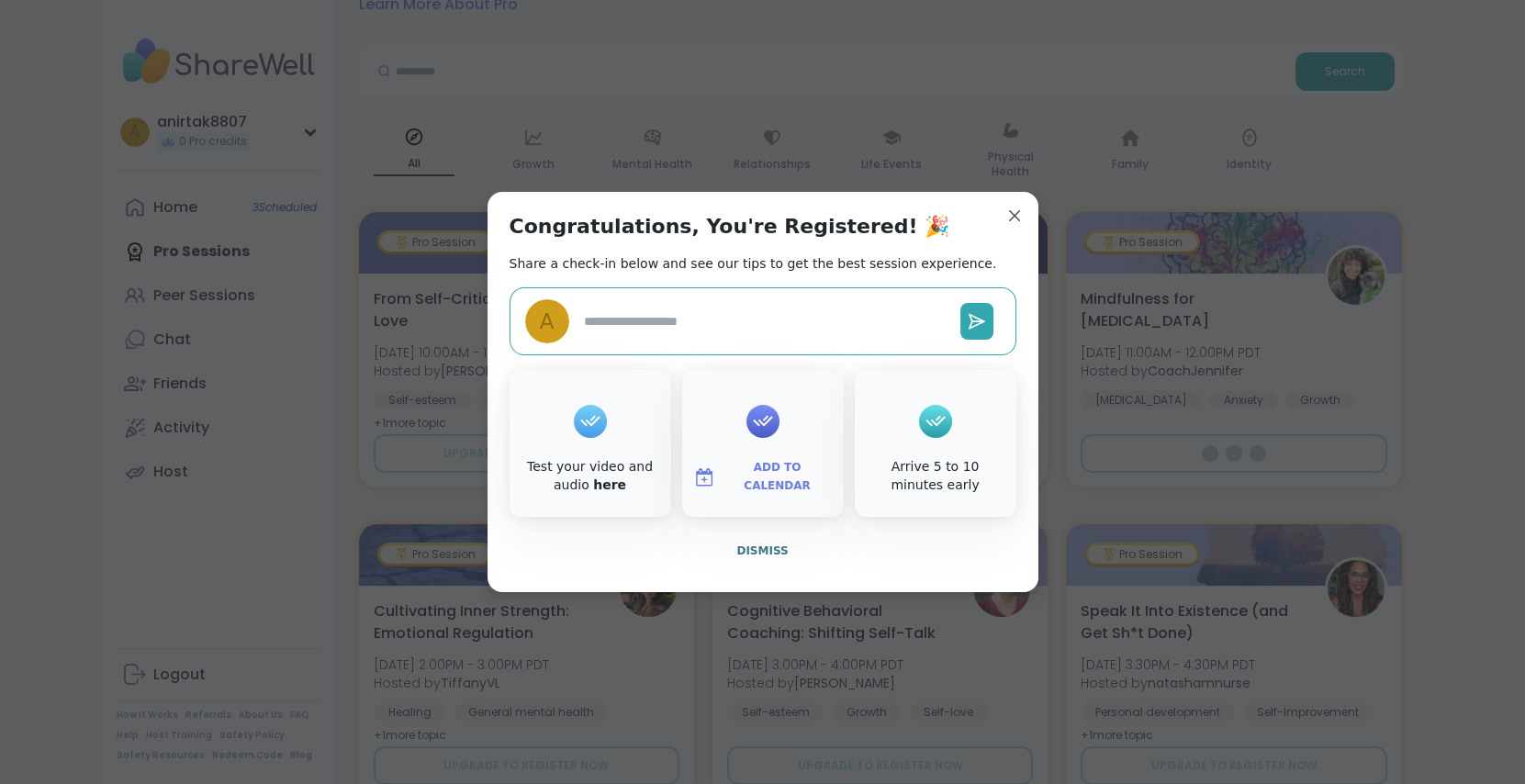
type textarea "*"
click at [747, 557] on span "Dismiss" at bounding box center [762, 551] width 51 height 13
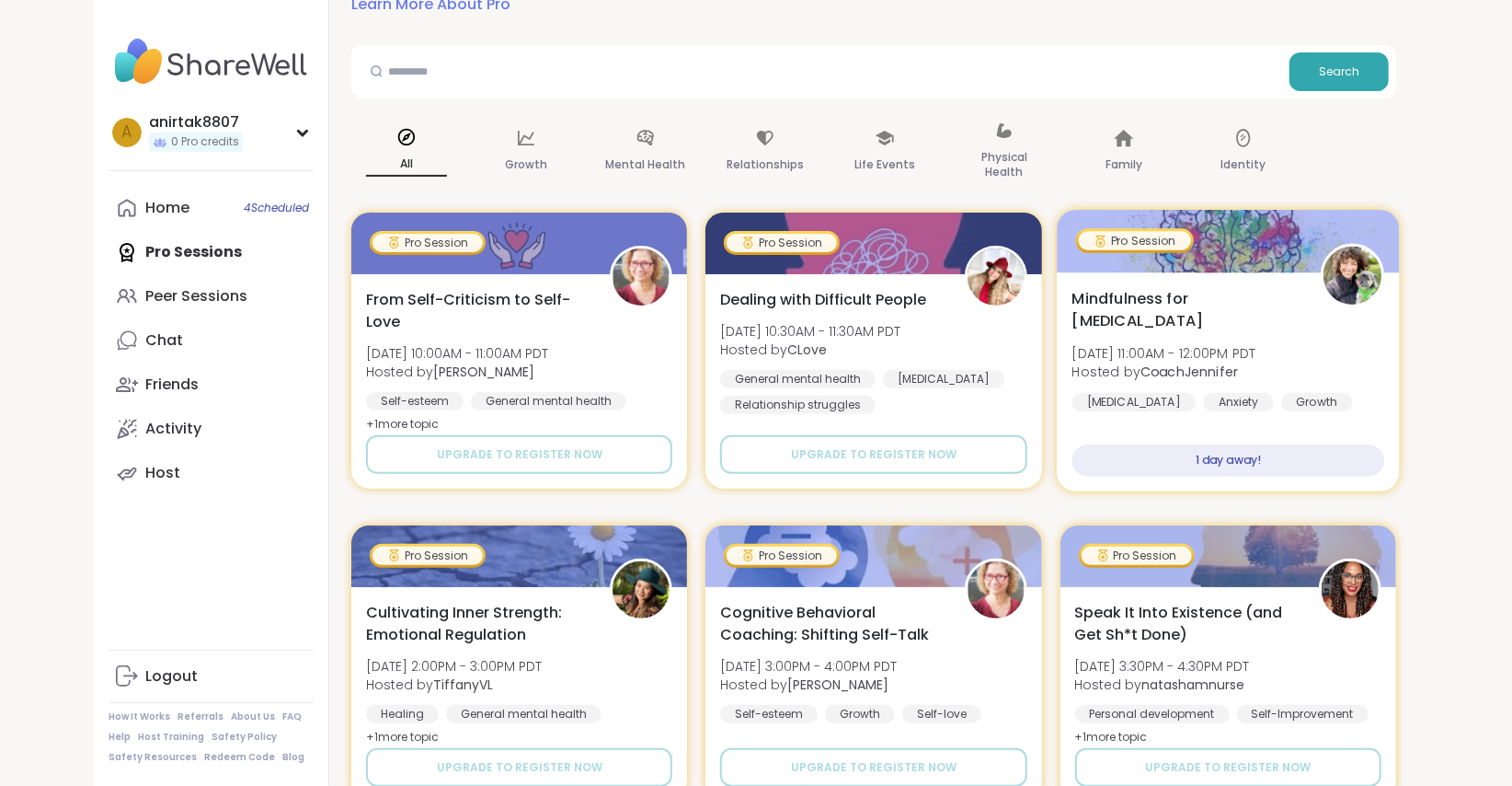
drag, startPoint x: 1342, startPoint y: 408, endPoint x: 1080, endPoint y: 414, distance: 262.1
click at [1080, 414] on div "Mindfulness for [MEDICAL_DATA] [DATE] 11:00AM - 12:00PM PDT Hosted by CoachJenn…" at bounding box center [1229, 382] width 343 height 219
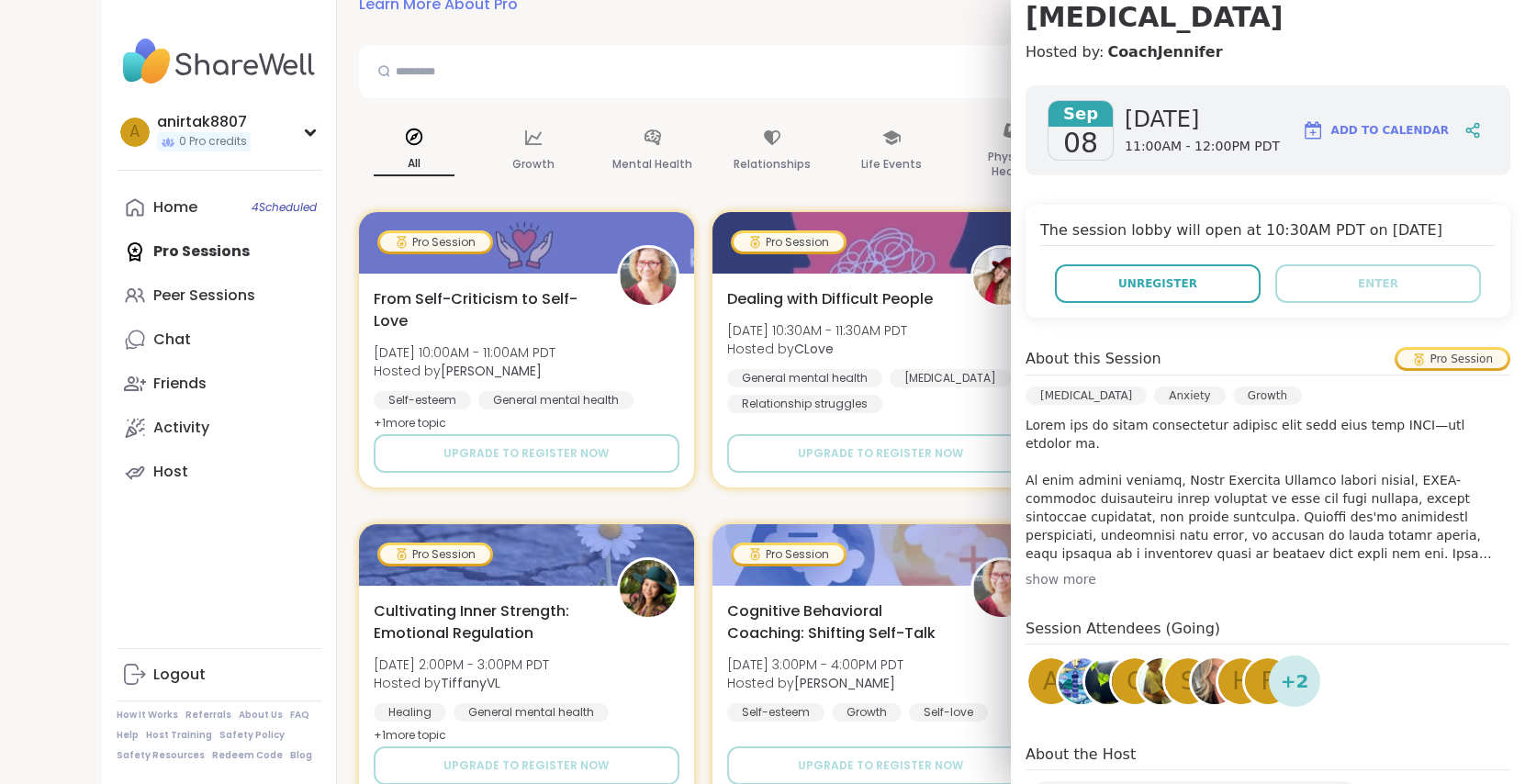
scroll to position [219, 0]
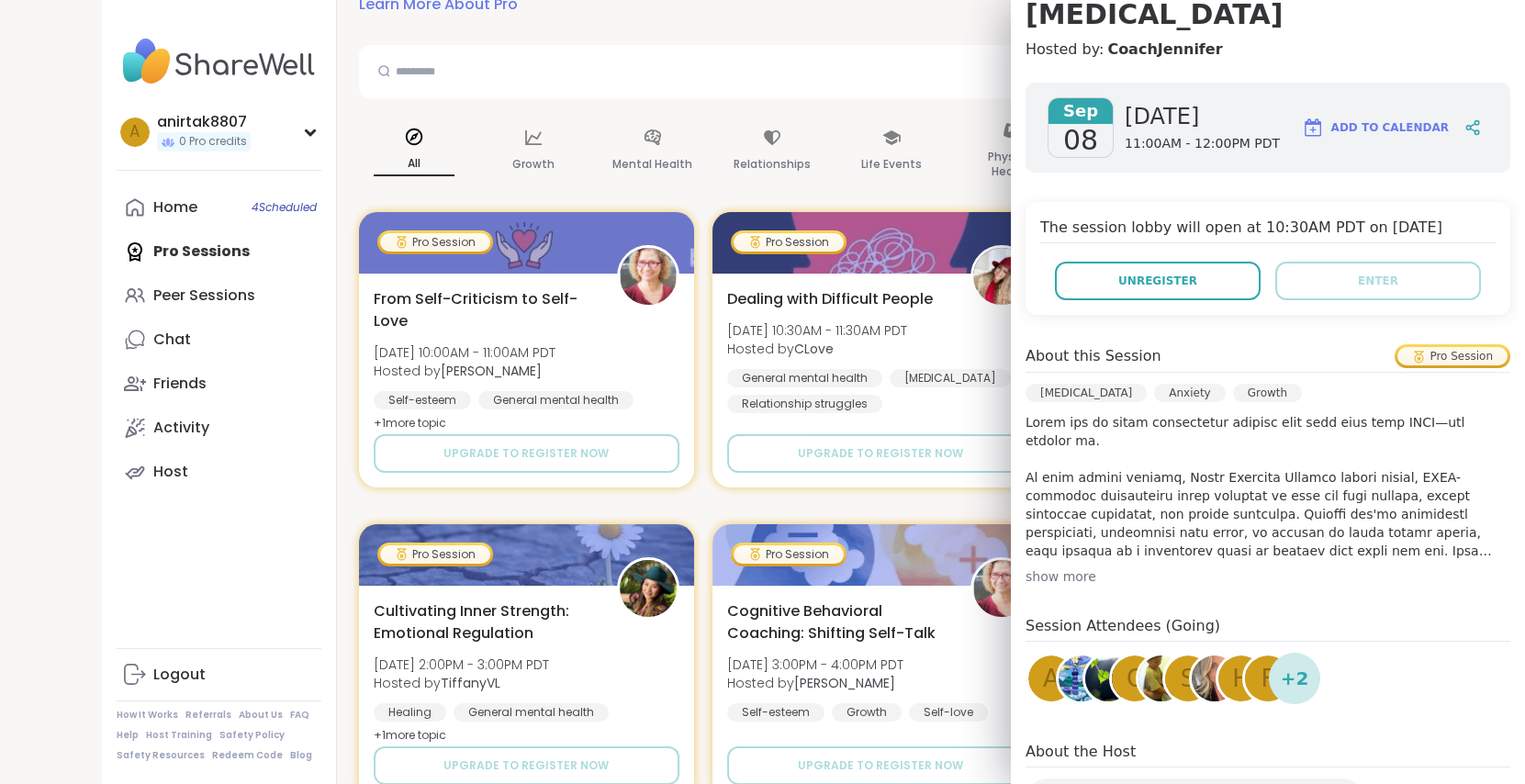
click at [1062, 553] on div "[DATE] [DATE] 11:00AM - 12:00PM PDT Add to Calendar The session lobby will open…" at bounding box center [1268, 502] width 515 height 868
click at [1053, 567] on div "show more" at bounding box center [1268, 576] width 485 height 19
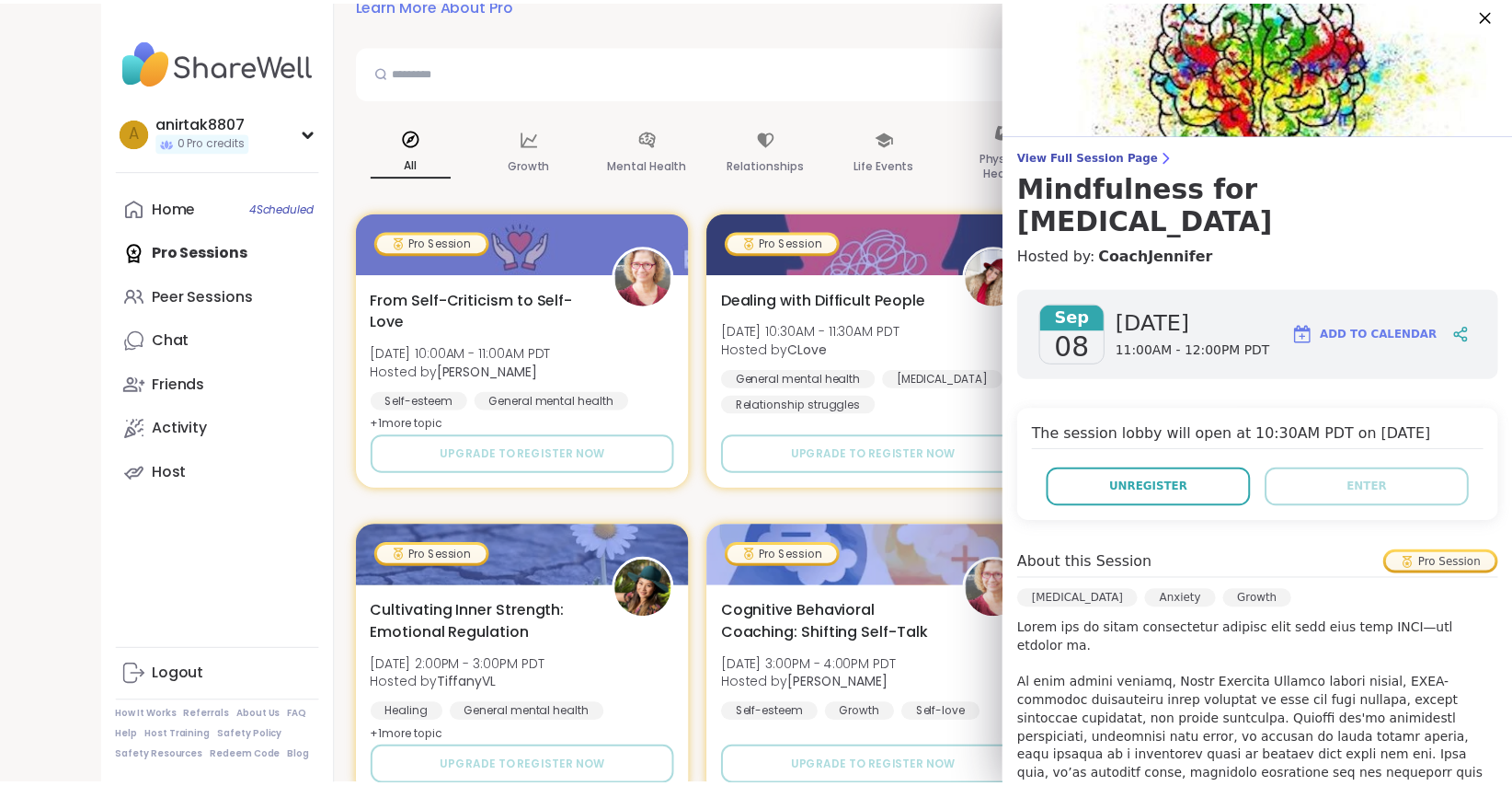
scroll to position [0, 0]
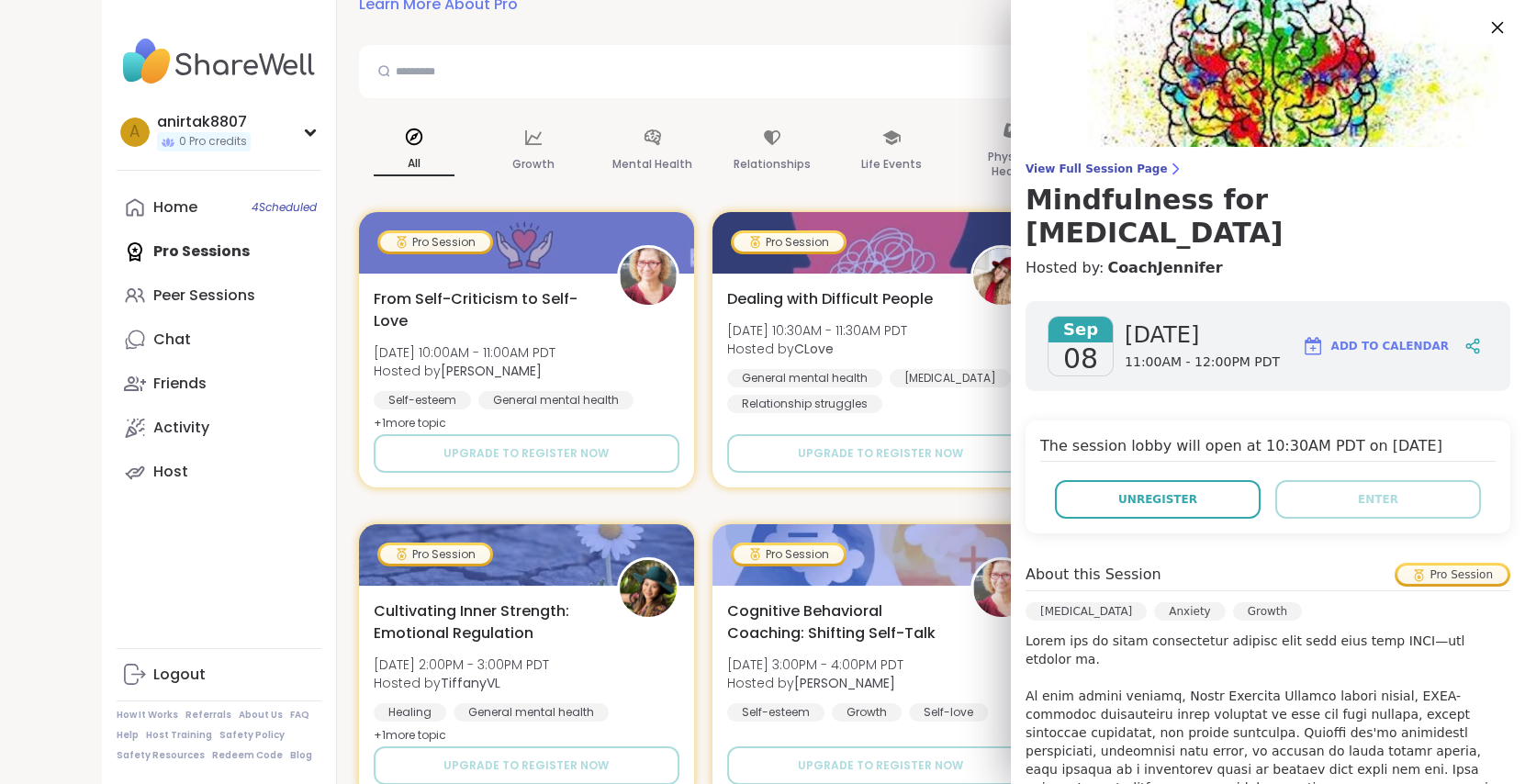
click at [1492, 33] on icon at bounding box center [1498, 28] width 12 height 12
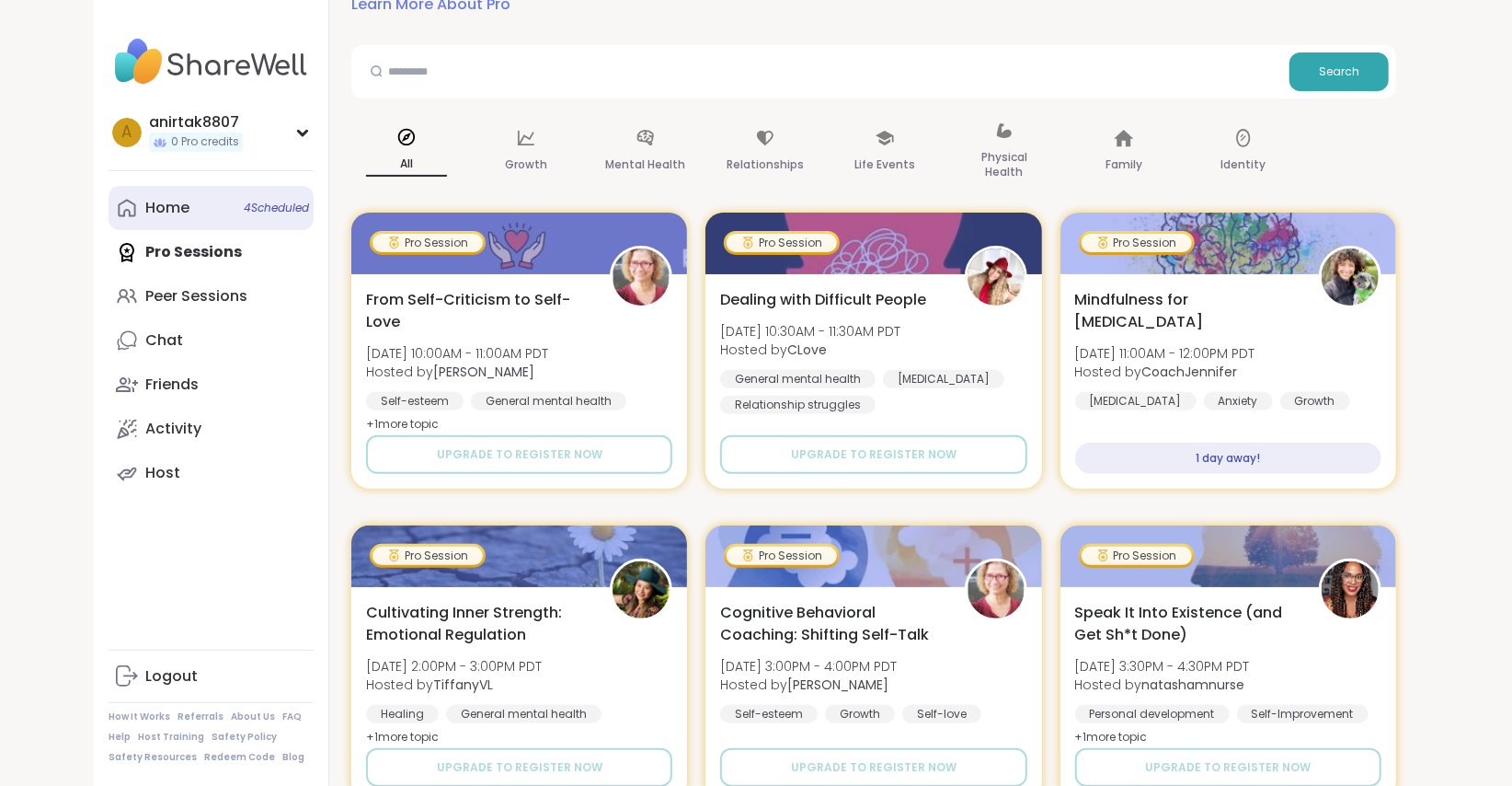
click at [165, 209] on div "Home 4 Scheduled" at bounding box center [167, 208] width 44 height 21
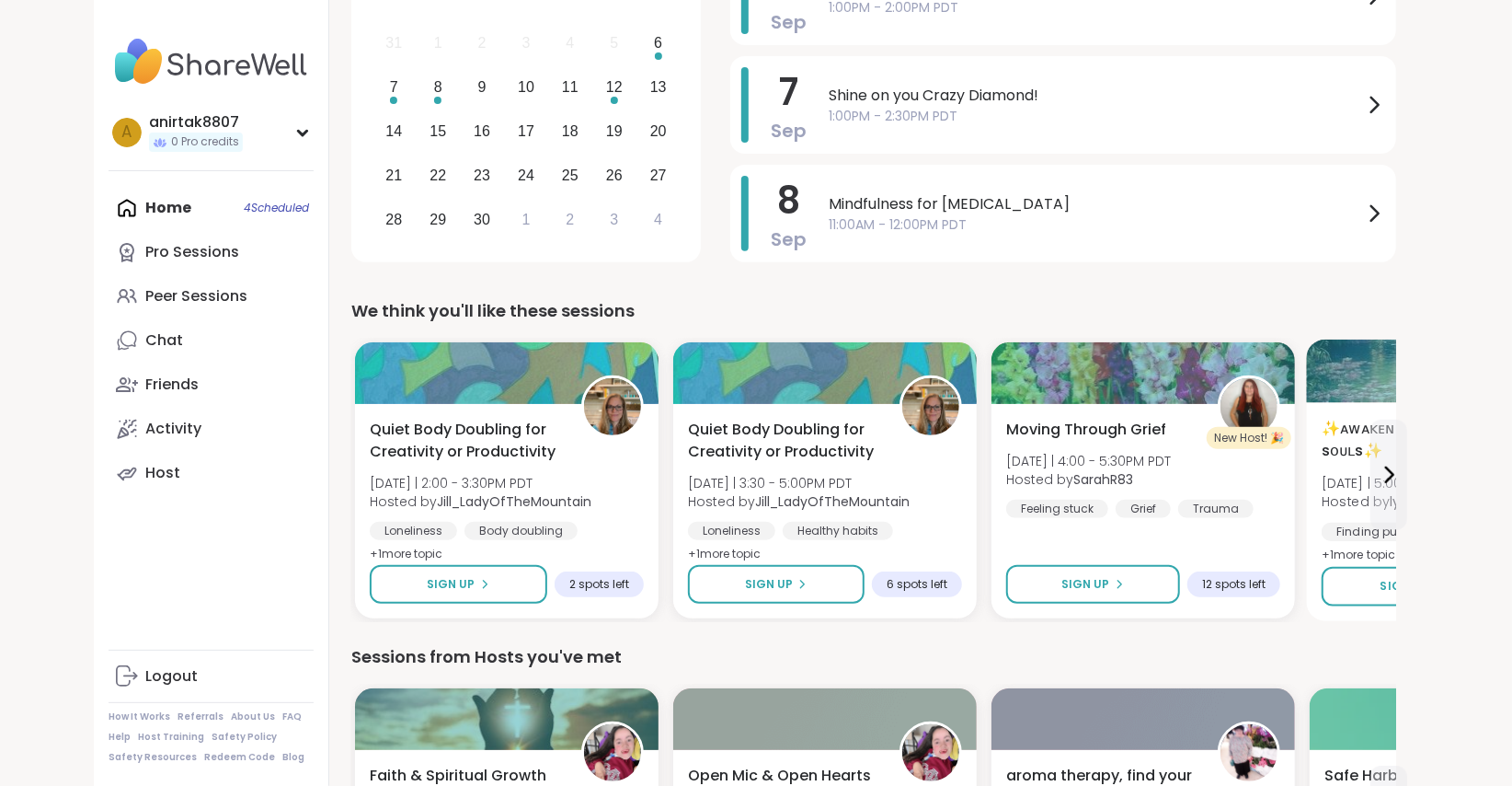
scroll to position [189, 0]
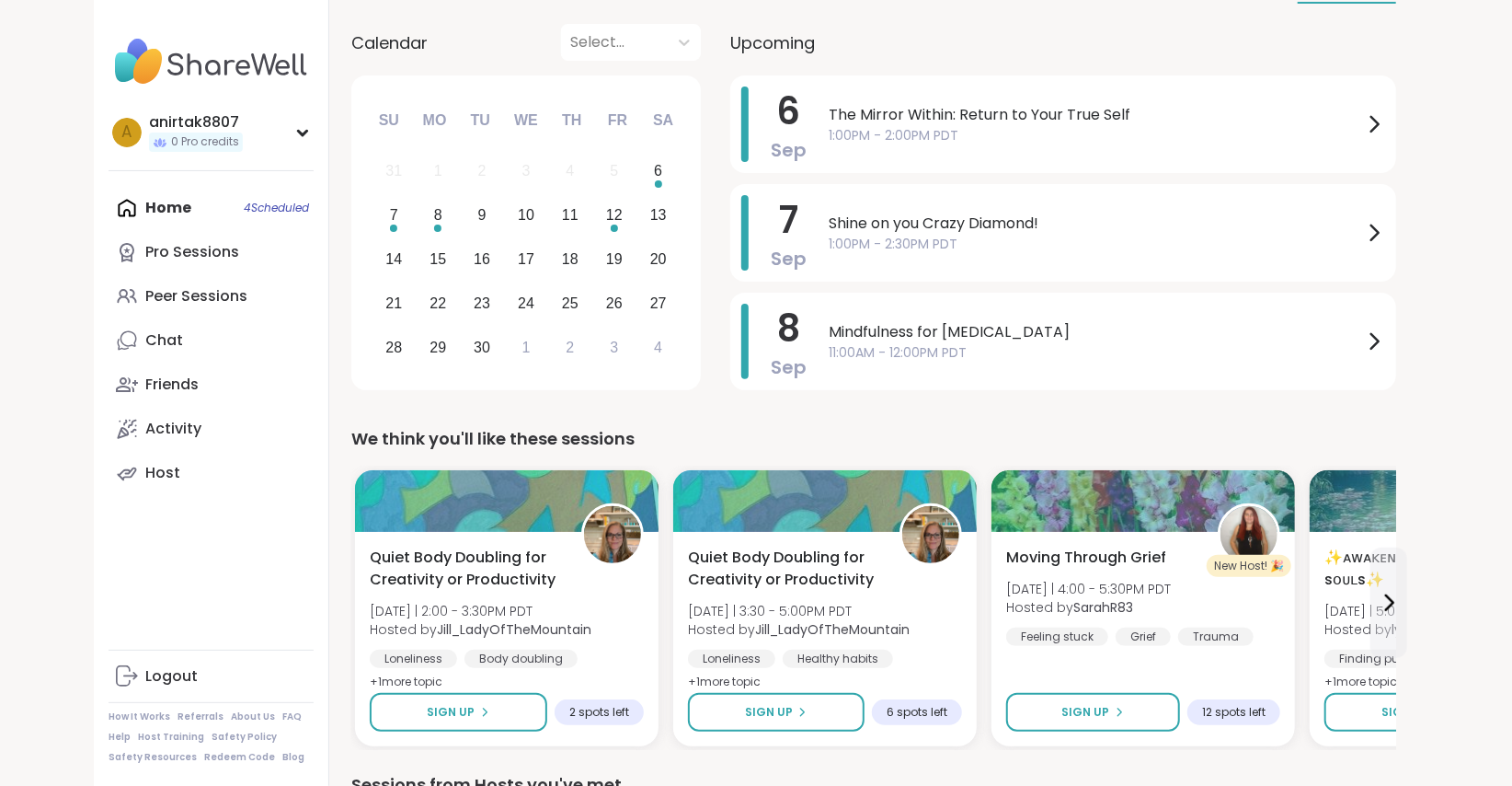
drag, startPoint x: 1180, startPoint y: 144, endPoint x: 0, endPoint y: 536, distance: 1243.4
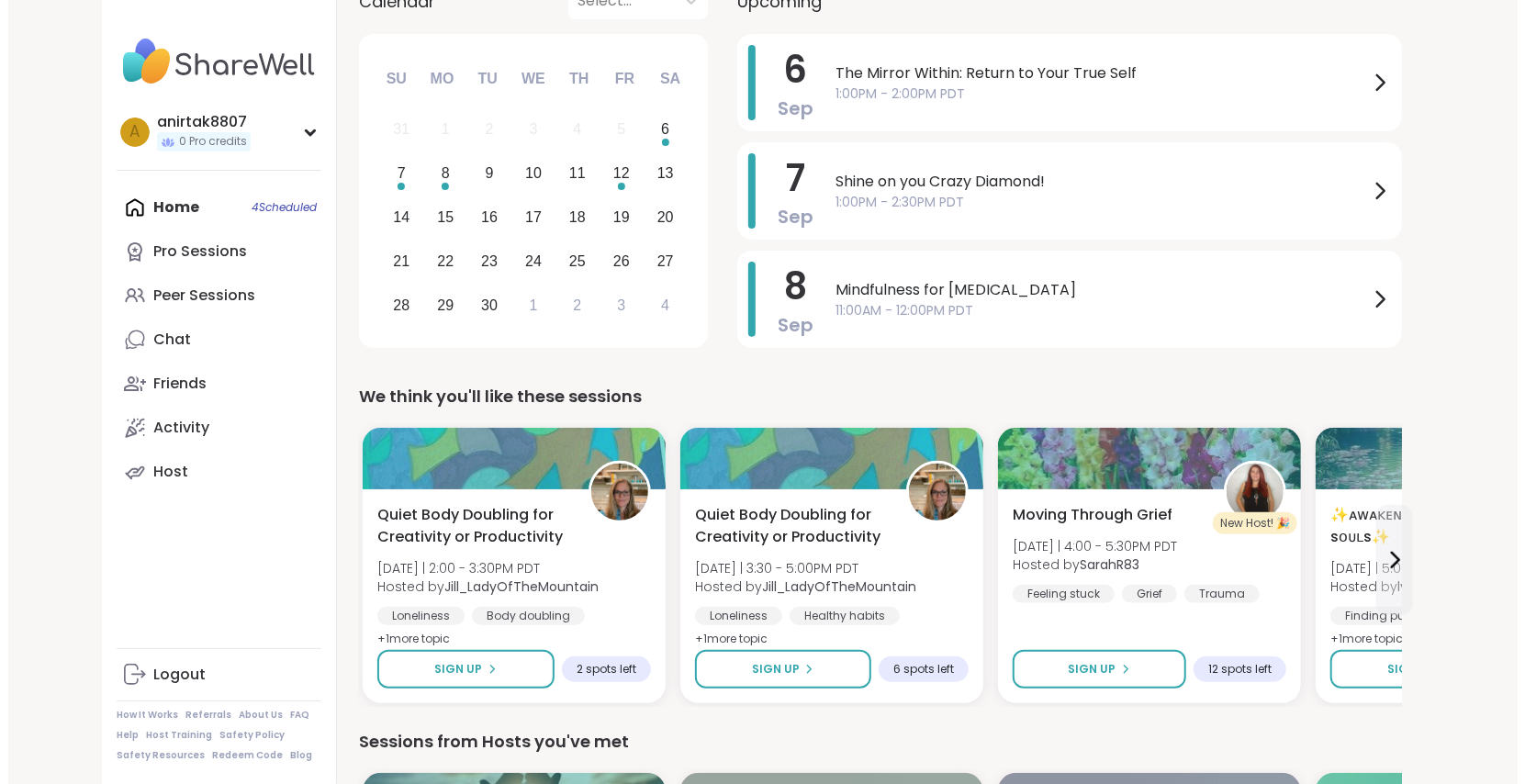
scroll to position [0, 0]
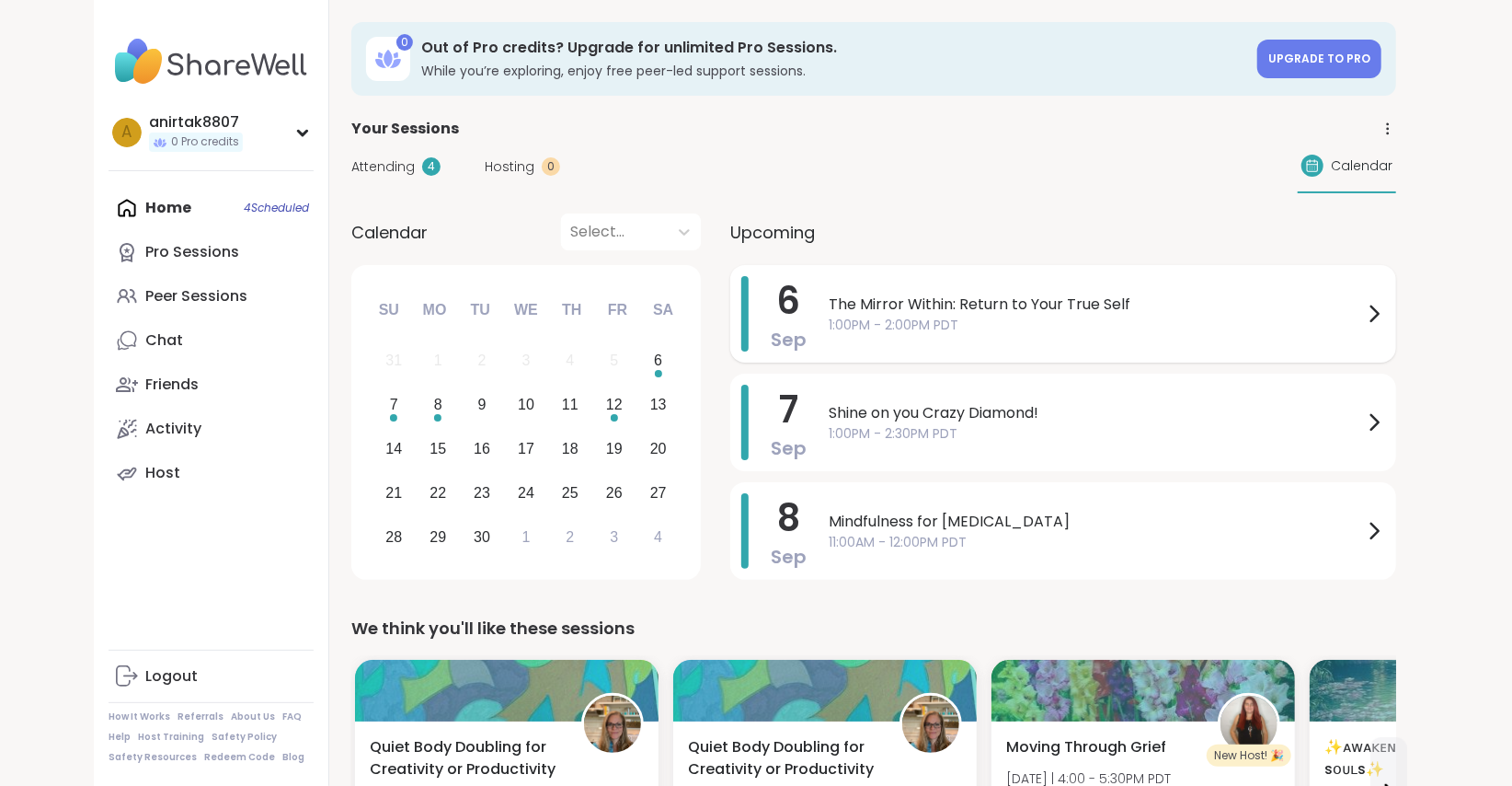
click at [1318, 350] on div "The Mirror Within: Return to Your True Self 1:00PM - 2:00PM PDT" at bounding box center [1107, 313] width 557 height 75
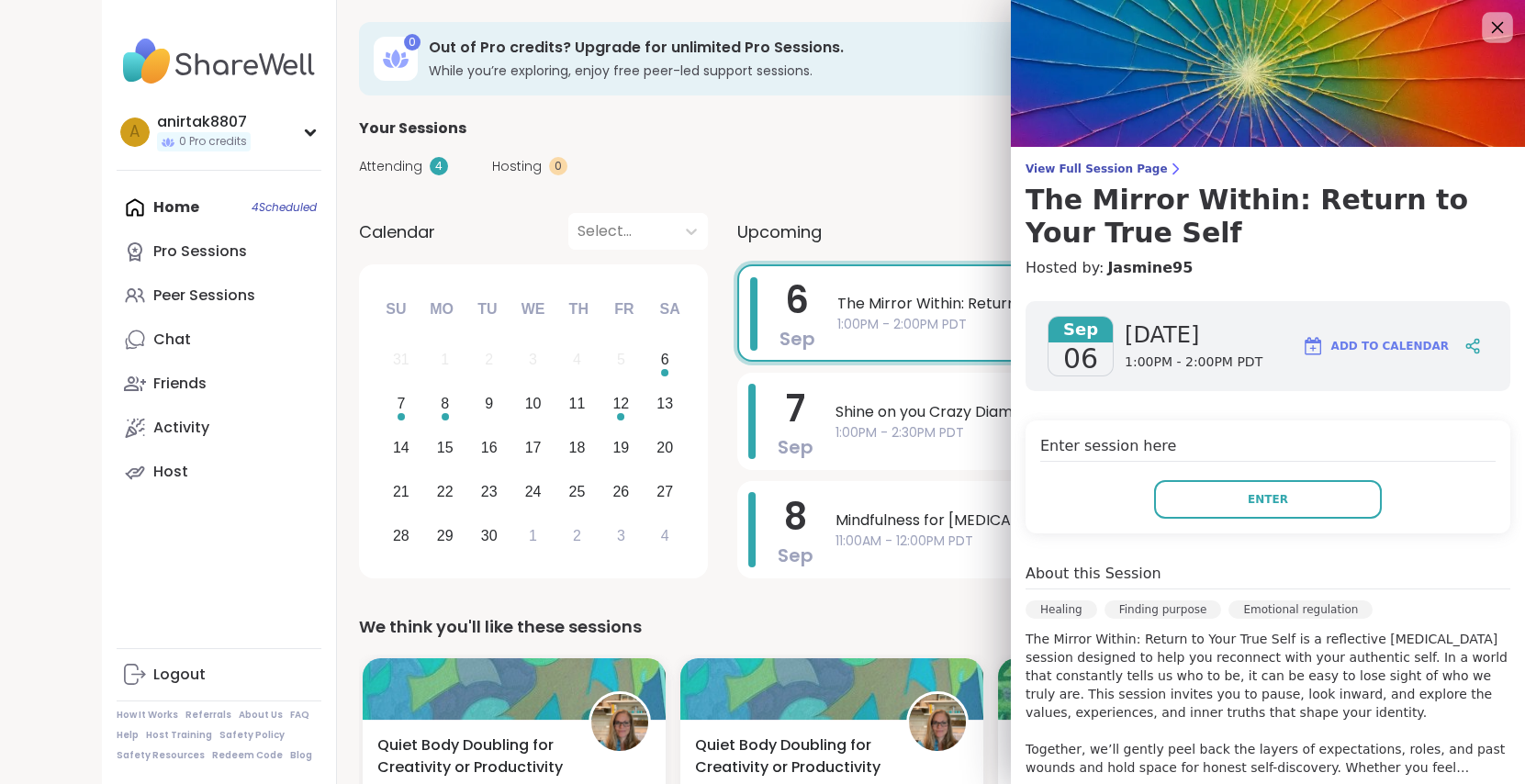
click at [1486, 17] on icon at bounding box center [1497, 27] width 23 height 23
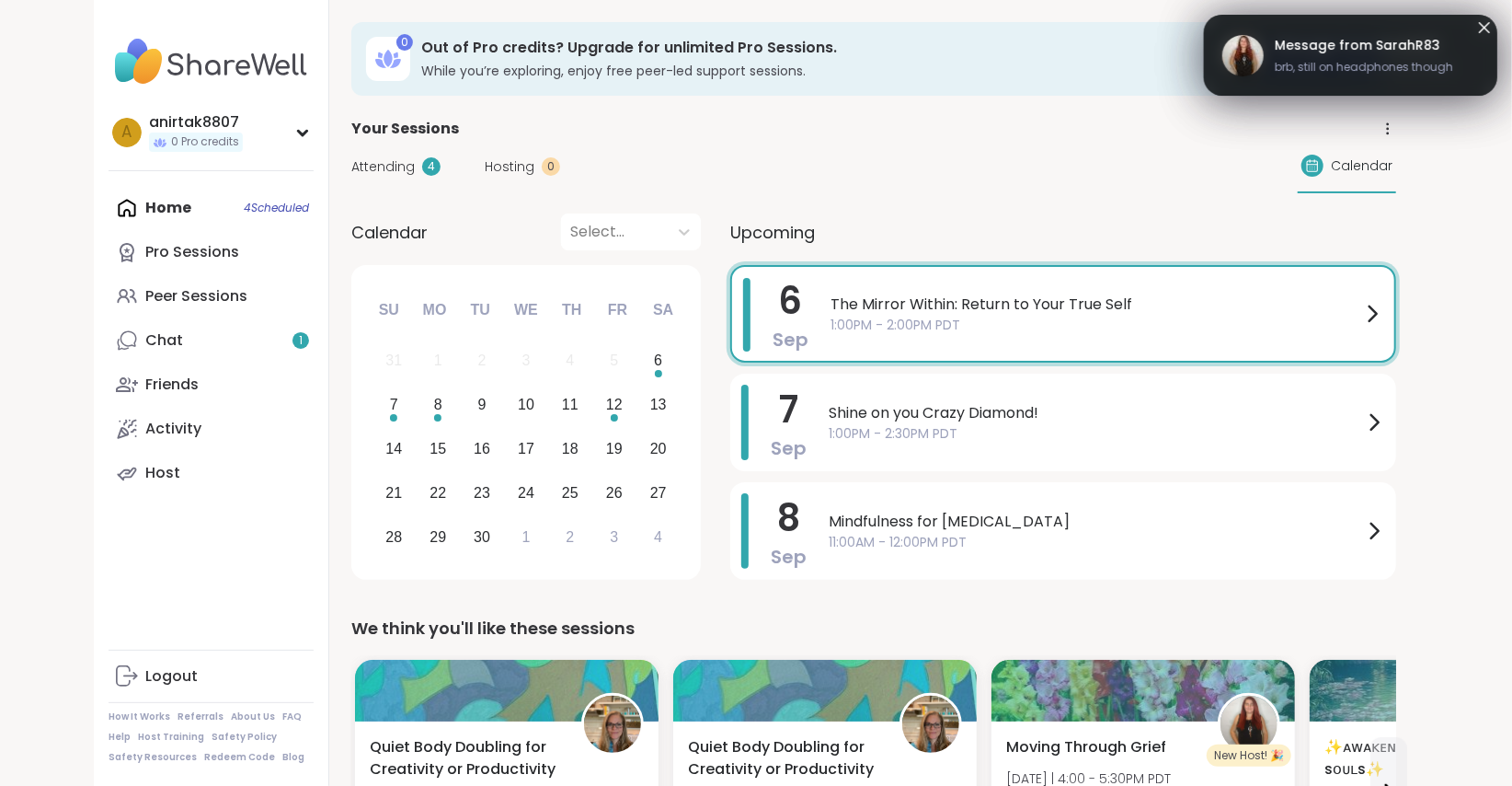
click at [1485, 22] on icon at bounding box center [1485, 28] width 22 height 23
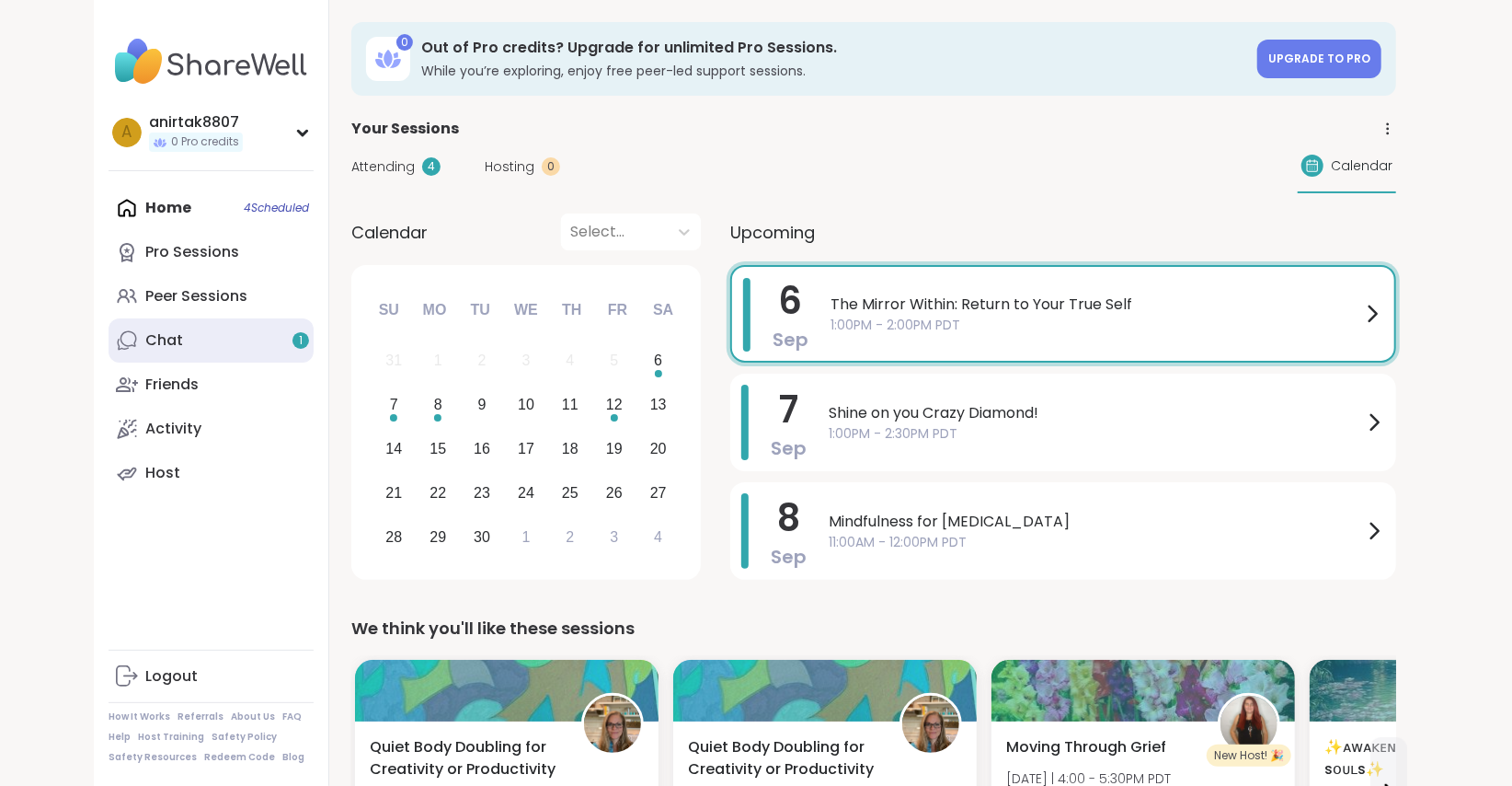
click at [148, 337] on div "Chat 1" at bounding box center [164, 340] width 37 height 21
